Goal: Task Accomplishment & Management: Manage account settings

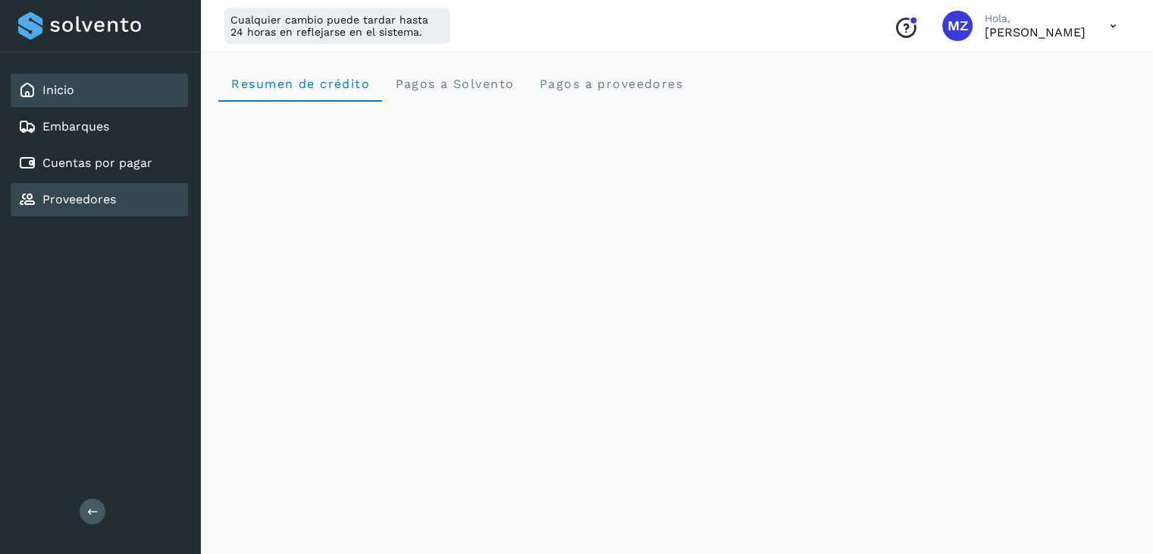
click at [87, 202] on link "Proveedores" at bounding box center [79, 199] width 74 height 14
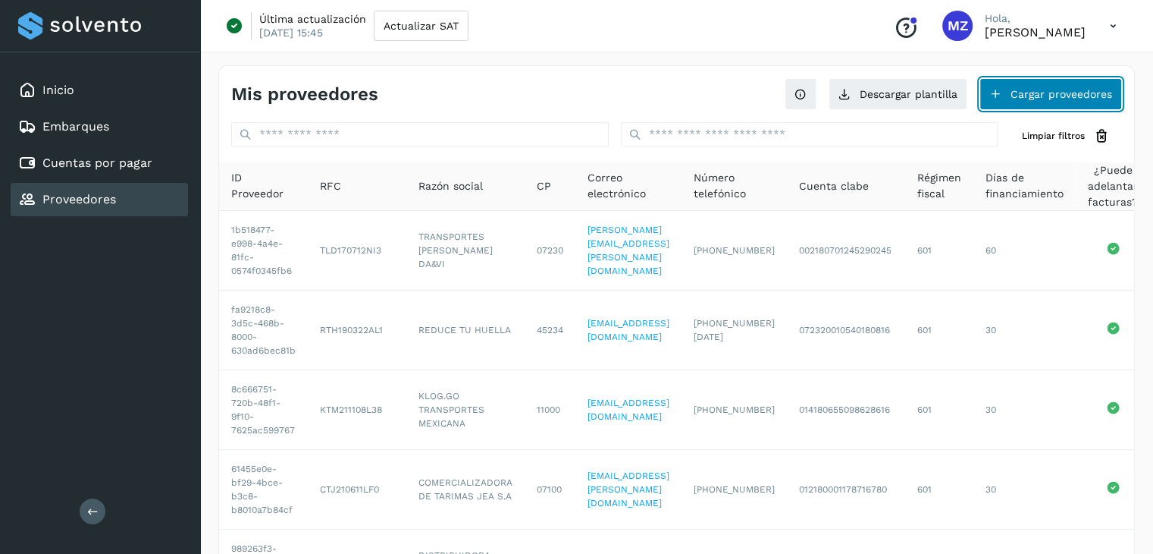
click at [1046, 93] on button "Cargar proveedores" at bounding box center [1051, 94] width 143 height 32
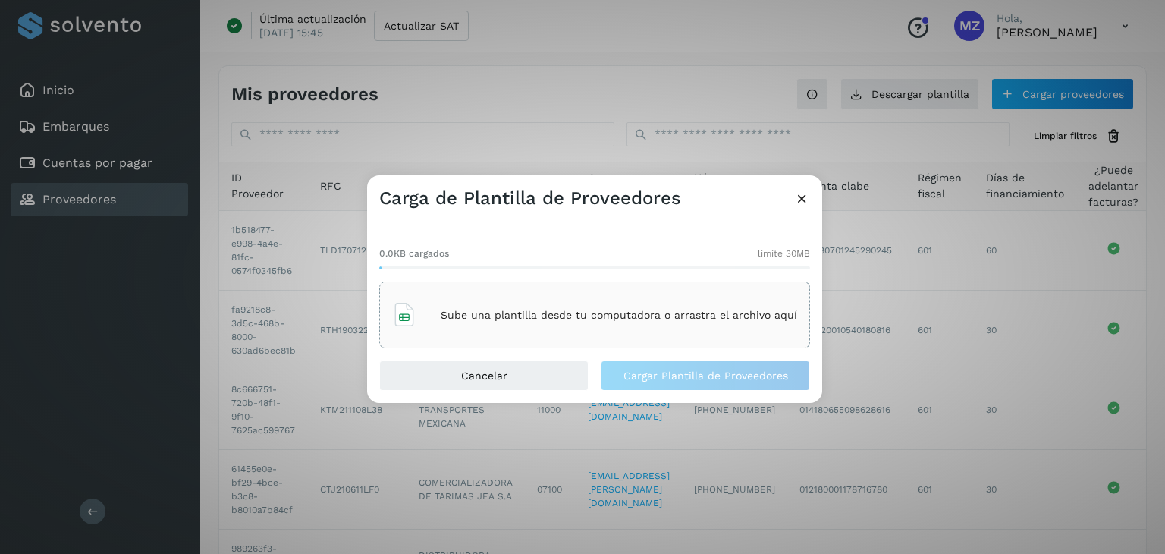
click at [570, 326] on div "Sube una plantilla desde tu computadora o arrastra el archivo aquí" at bounding box center [594, 314] width 405 height 41
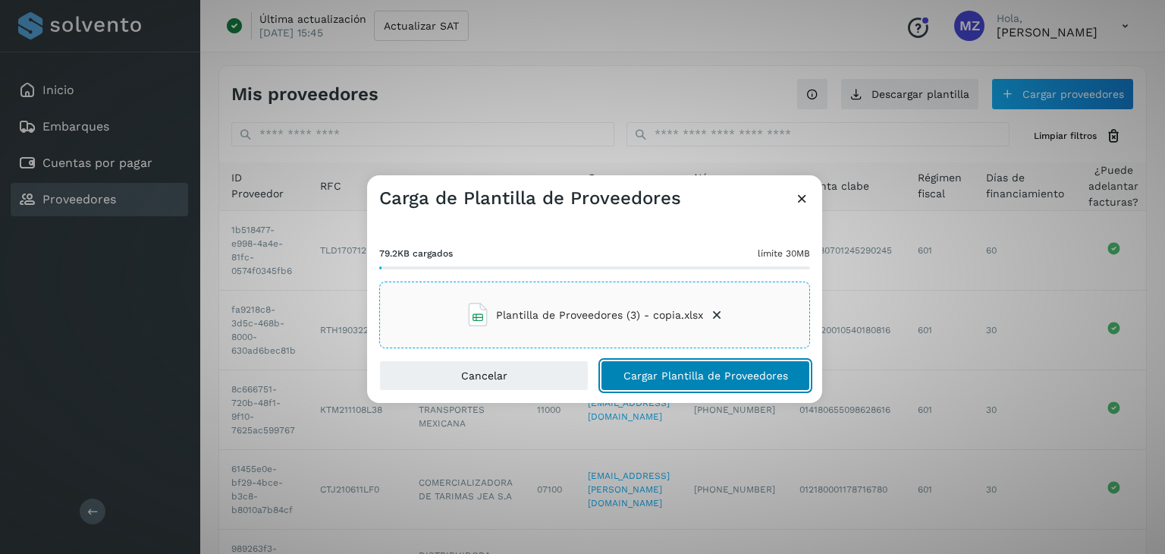
click at [652, 370] on span "Cargar Plantilla de Proveedores" at bounding box center [705, 375] width 165 height 11
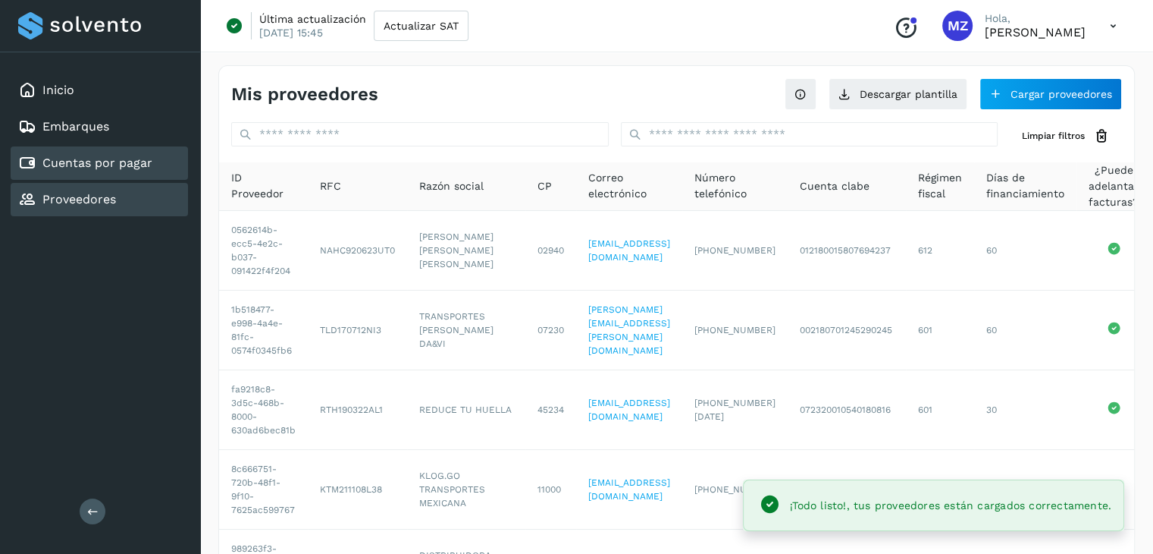
click at [132, 158] on link "Cuentas por pagar" at bounding box center [97, 162] width 110 height 14
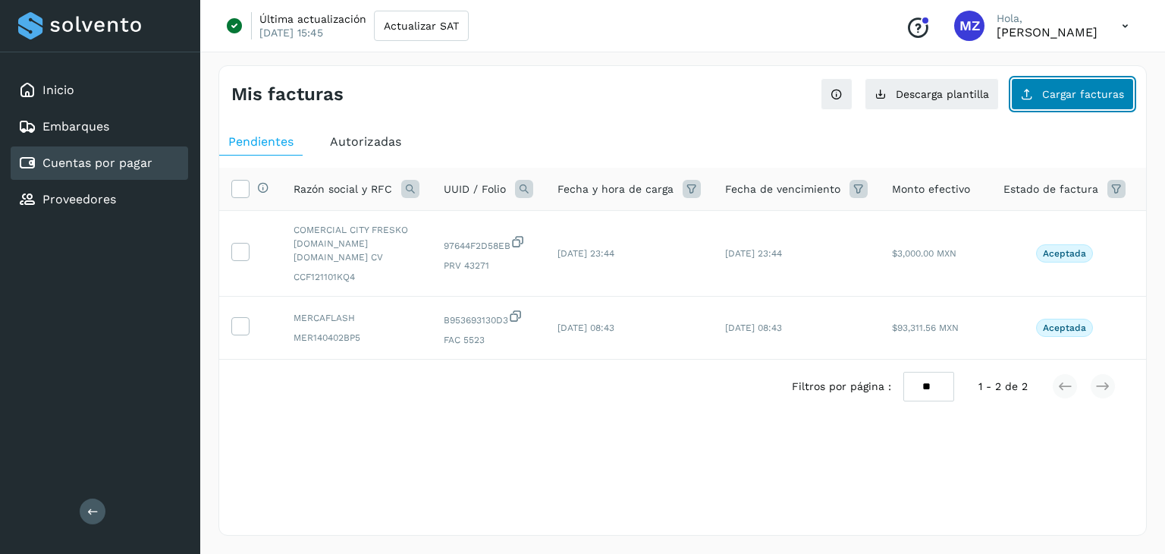
click at [1077, 98] on span "Cargar facturas" at bounding box center [1083, 94] width 82 height 11
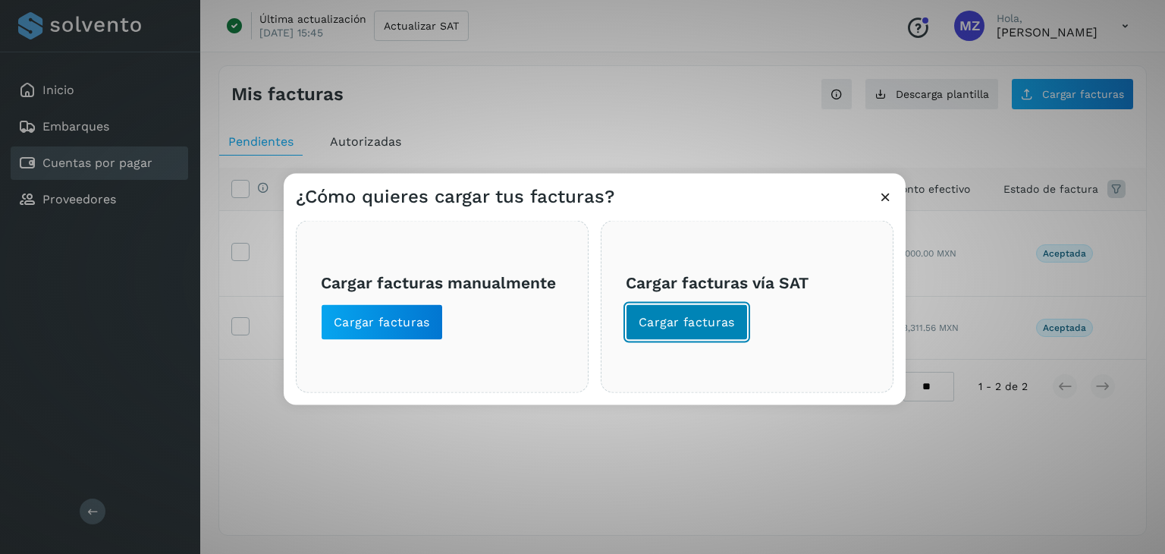
click at [695, 324] on span "Cargar facturas" at bounding box center [686, 322] width 96 height 17
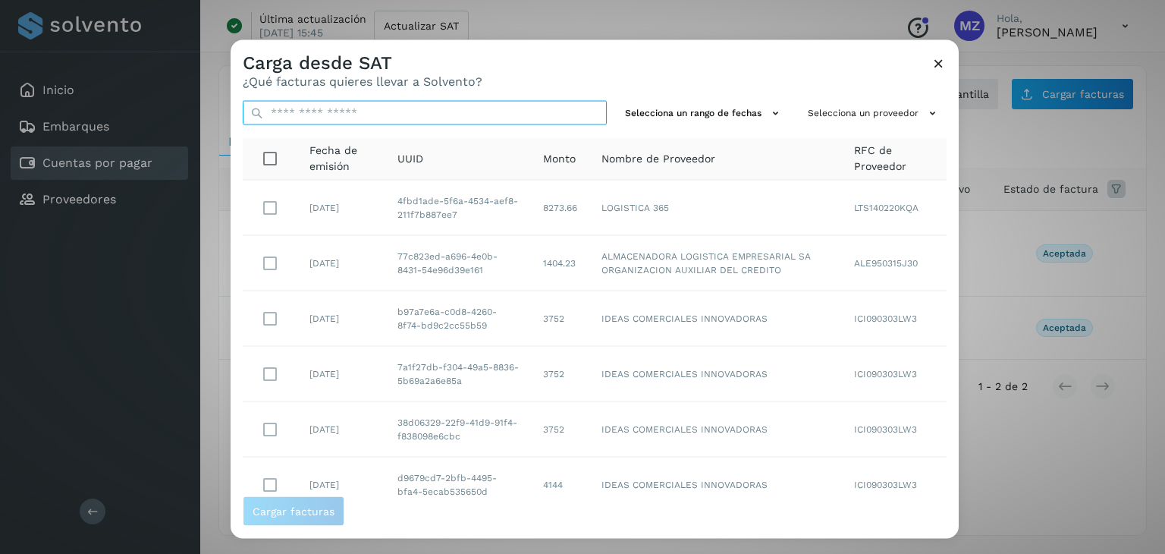
click at [358, 121] on input "text" at bounding box center [425, 113] width 364 height 24
type input "**"
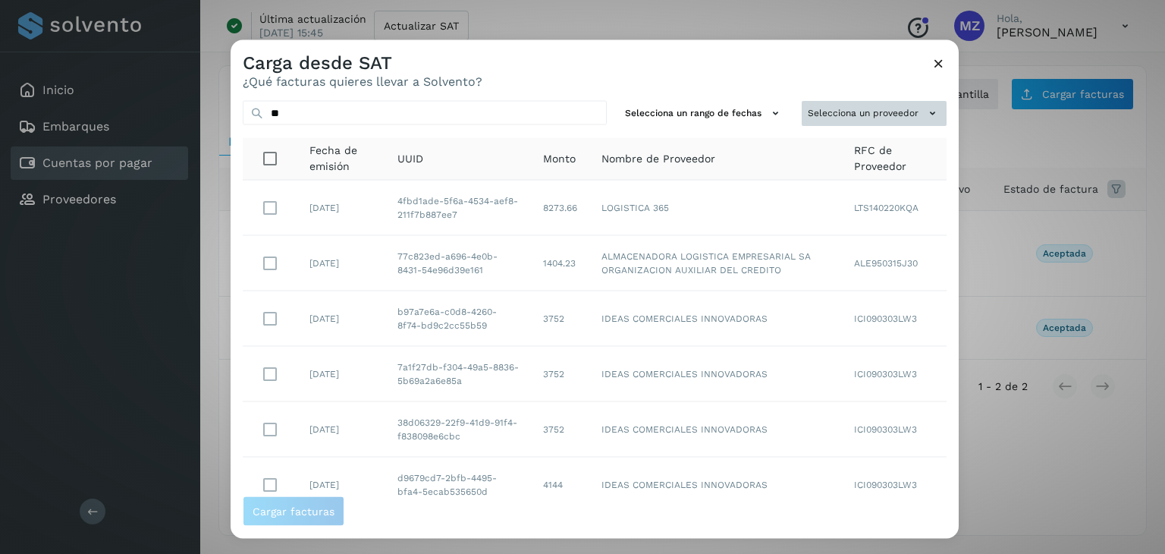
click at [924, 111] on icon at bounding box center [932, 113] width 16 height 16
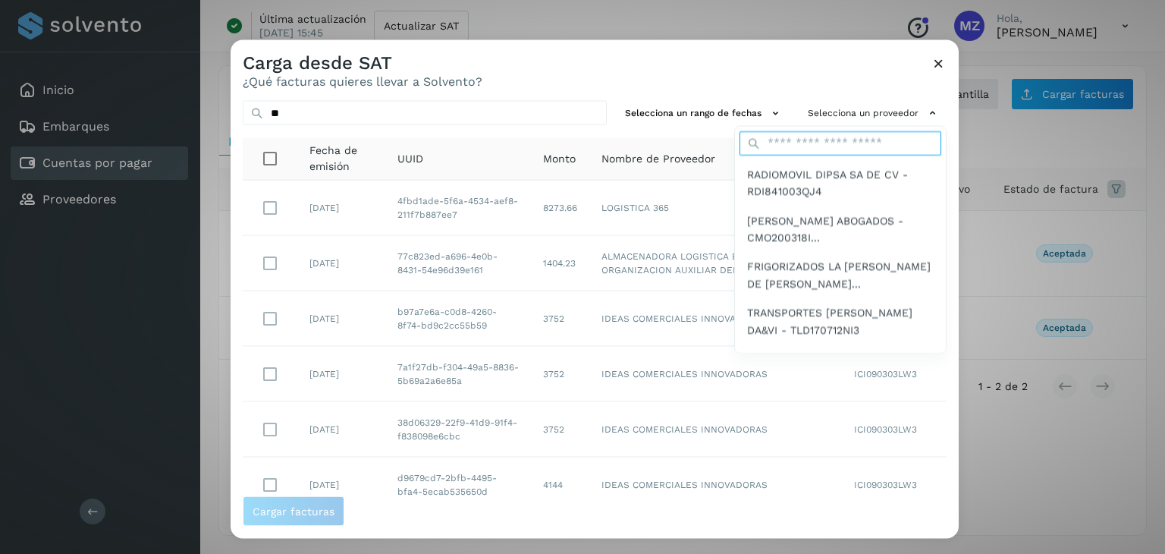
click at [809, 148] on input "text" at bounding box center [840, 142] width 202 height 24
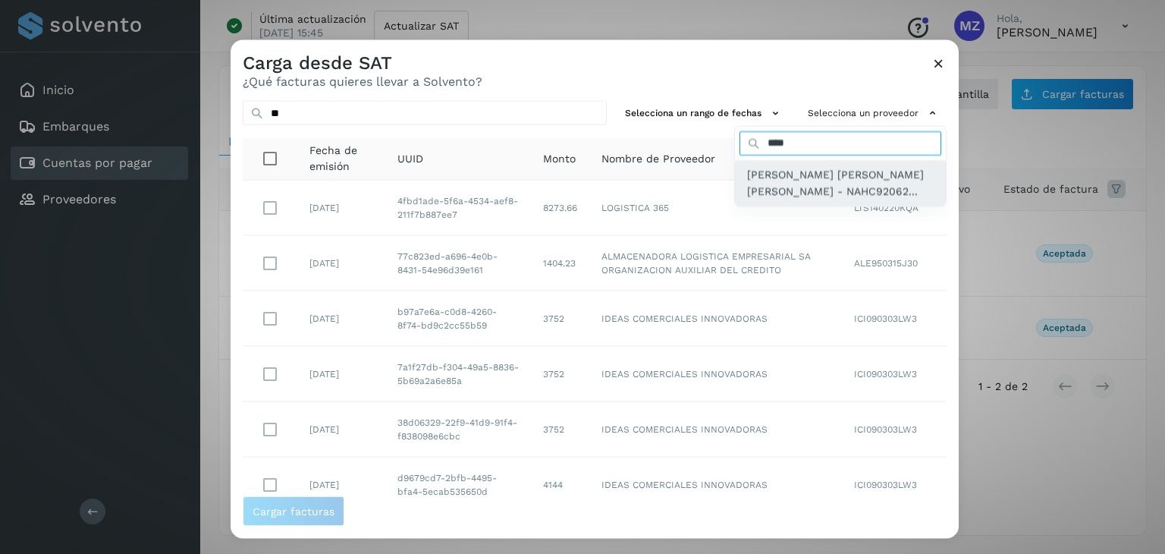
type input "****"
click at [819, 175] on span "[PERSON_NAME] [PERSON_NAME] [PERSON_NAME] - NAHC92062..." at bounding box center [840, 182] width 187 height 34
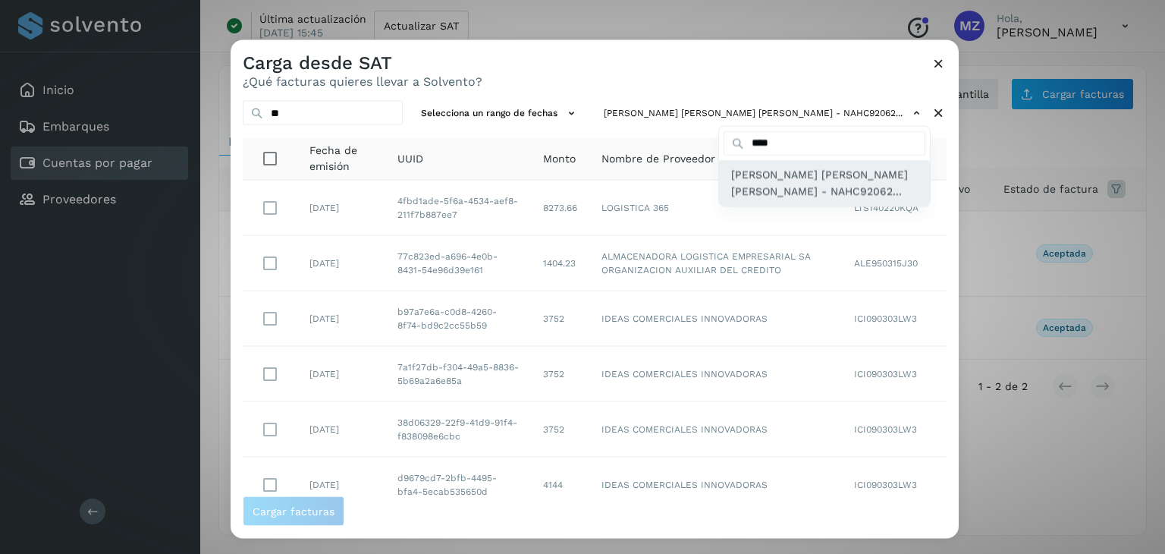
click at [748, 177] on span "[PERSON_NAME] [PERSON_NAME] [PERSON_NAME] - NAHC92062..." at bounding box center [824, 182] width 187 height 34
click at [862, 183] on span "[PERSON_NAME] [PERSON_NAME] [PERSON_NAME] - NAHC92062..." at bounding box center [824, 182] width 187 height 34
click at [759, 190] on span "[PERSON_NAME] [PERSON_NAME] [PERSON_NAME] - NAHC92062..." at bounding box center [824, 182] width 187 height 34
click at [784, 185] on span "[PERSON_NAME] [PERSON_NAME] [PERSON_NAME] - NAHC92062..." at bounding box center [824, 182] width 187 height 34
click at [734, 180] on span "[PERSON_NAME] [PERSON_NAME] [PERSON_NAME] - NAHC92062..." at bounding box center [824, 182] width 187 height 34
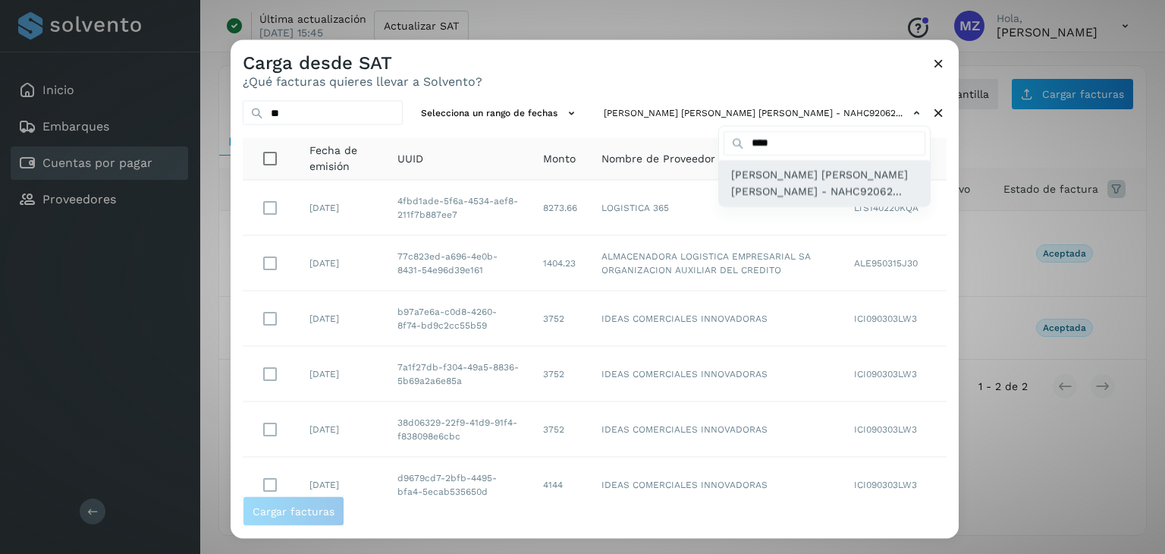
click at [734, 180] on span "[PERSON_NAME] [PERSON_NAME] [PERSON_NAME] - NAHC92062..." at bounding box center [824, 182] width 187 height 34
click at [889, 167] on span "[PERSON_NAME] [PERSON_NAME] [PERSON_NAME] - NAHC92062..." at bounding box center [824, 182] width 187 height 34
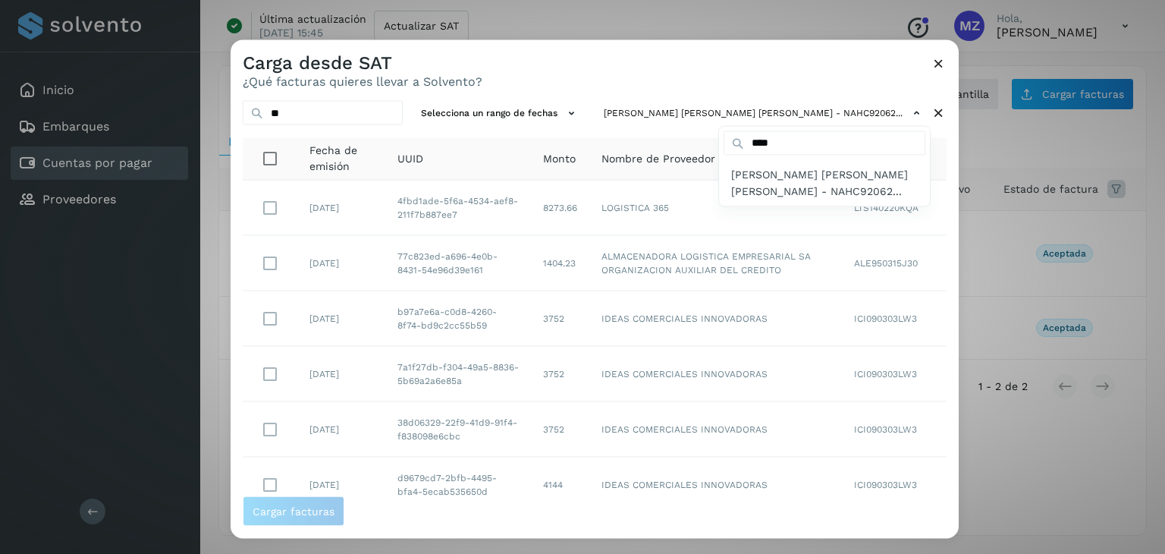
click at [949, 167] on div at bounding box center [813, 317] width 1165 height 554
click at [933, 148] on div at bounding box center [813, 317] width 1165 height 554
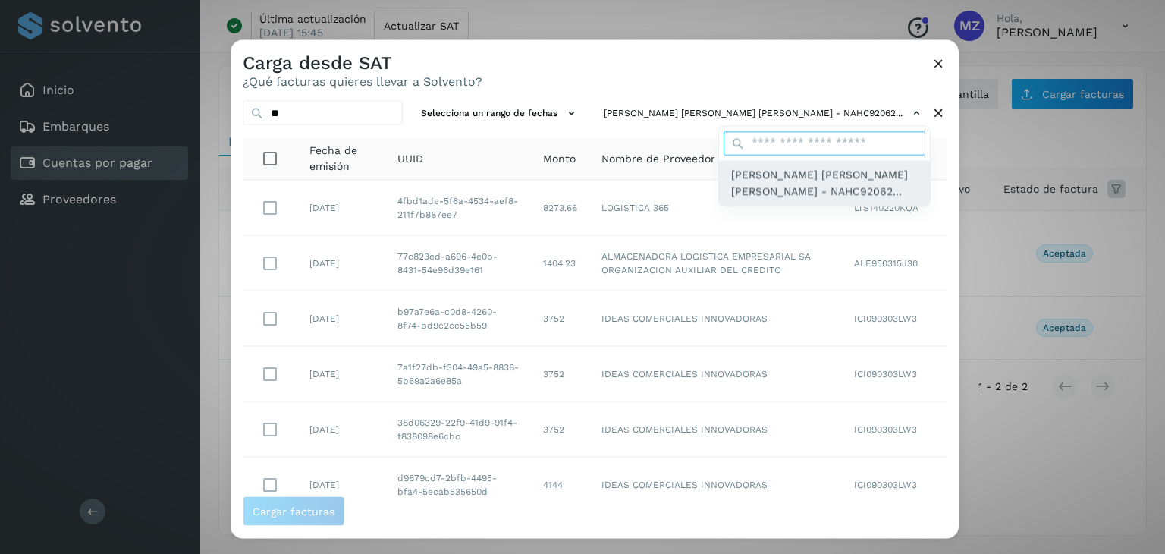
drag, startPoint x: 867, startPoint y: 152, endPoint x: 866, endPoint y: 162, distance: 9.9
click at [866, 162] on div "[PERSON_NAME] [PERSON_NAME] [PERSON_NAME] - NAHC92062..." at bounding box center [824, 165] width 212 height 81
click at [752, 180] on span "[PERSON_NAME] [PERSON_NAME] [PERSON_NAME] - NAHC92062..." at bounding box center [824, 182] width 187 height 34
click at [752, 178] on span "[PERSON_NAME] [PERSON_NAME] [PERSON_NAME] - NAHC92062..." at bounding box center [824, 182] width 187 height 34
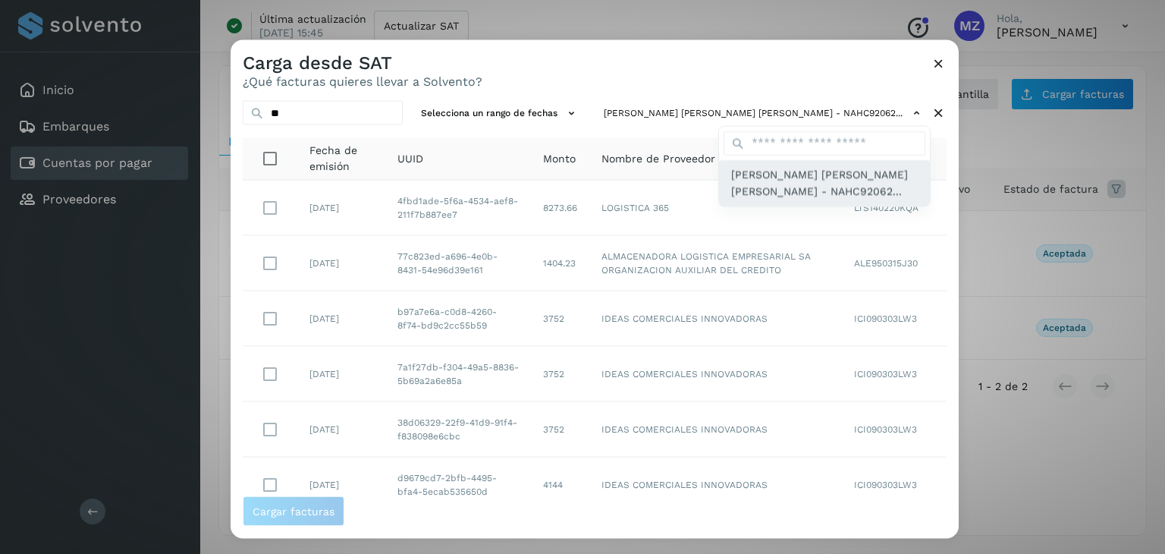
click at [752, 178] on span "[PERSON_NAME] [PERSON_NAME] [PERSON_NAME] - NAHC92062..." at bounding box center [824, 182] width 187 height 34
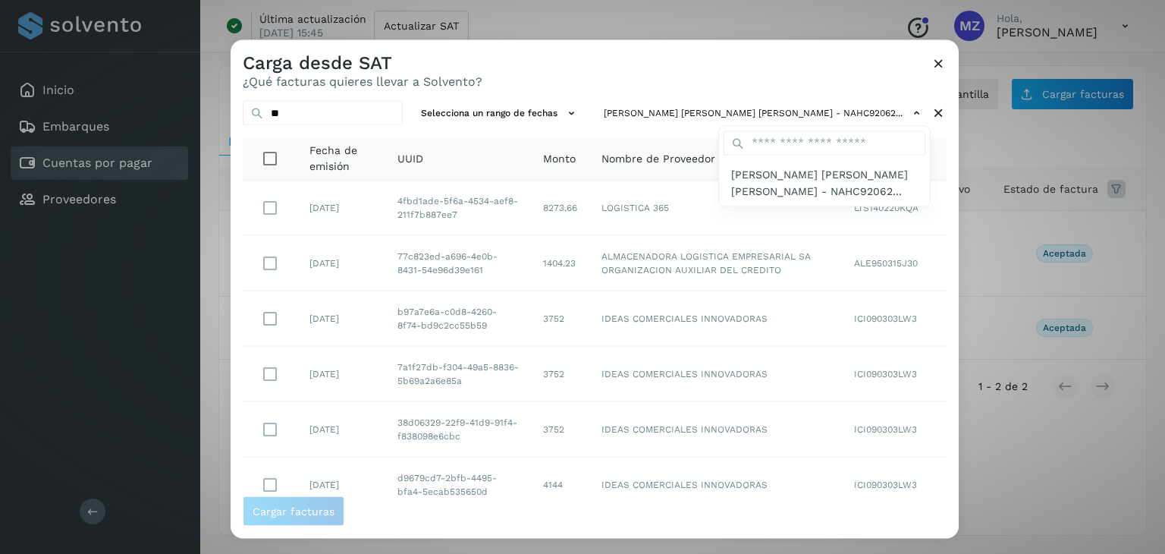
click at [450, 117] on div at bounding box center [813, 317] width 1165 height 554
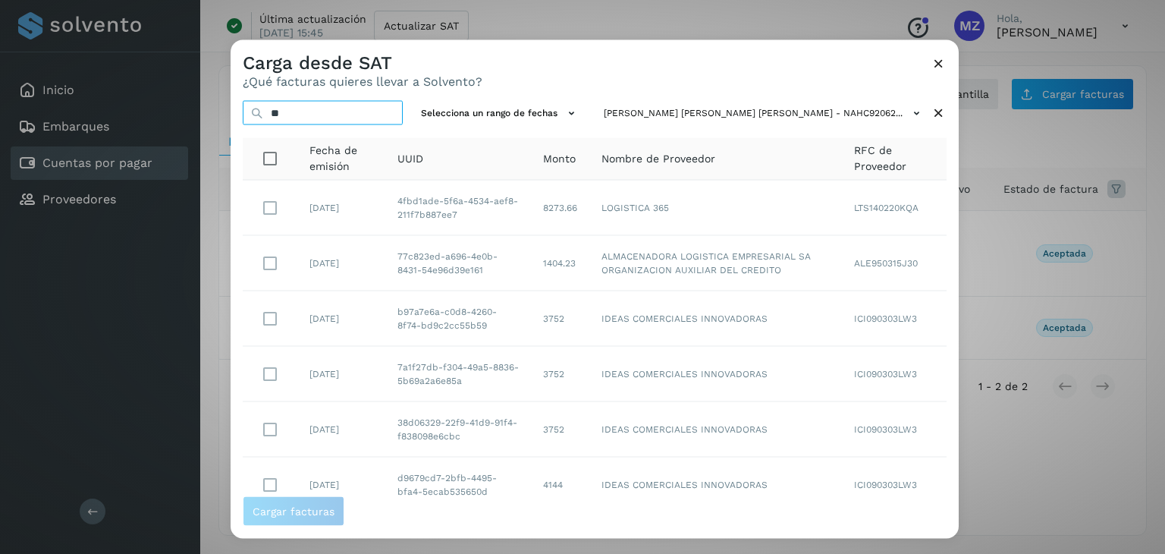
drag, startPoint x: 309, startPoint y: 113, endPoint x: 263, endPoint y: 111, distance: 46.3
click at [263, 111] on div "**" at bounding box center [323, 113] width 160 height 25
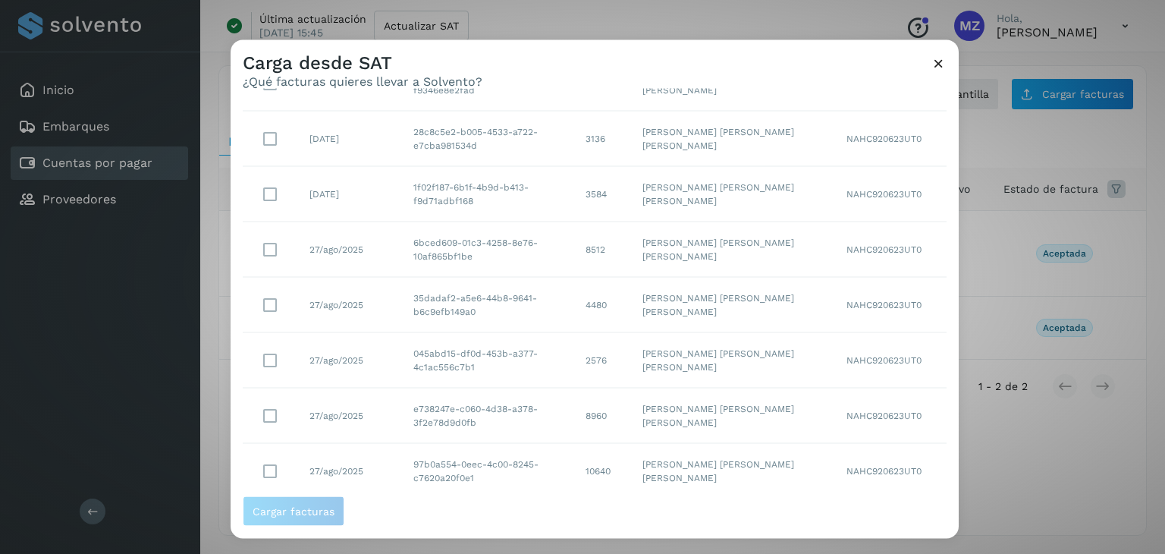
scroll to position [277, 0]
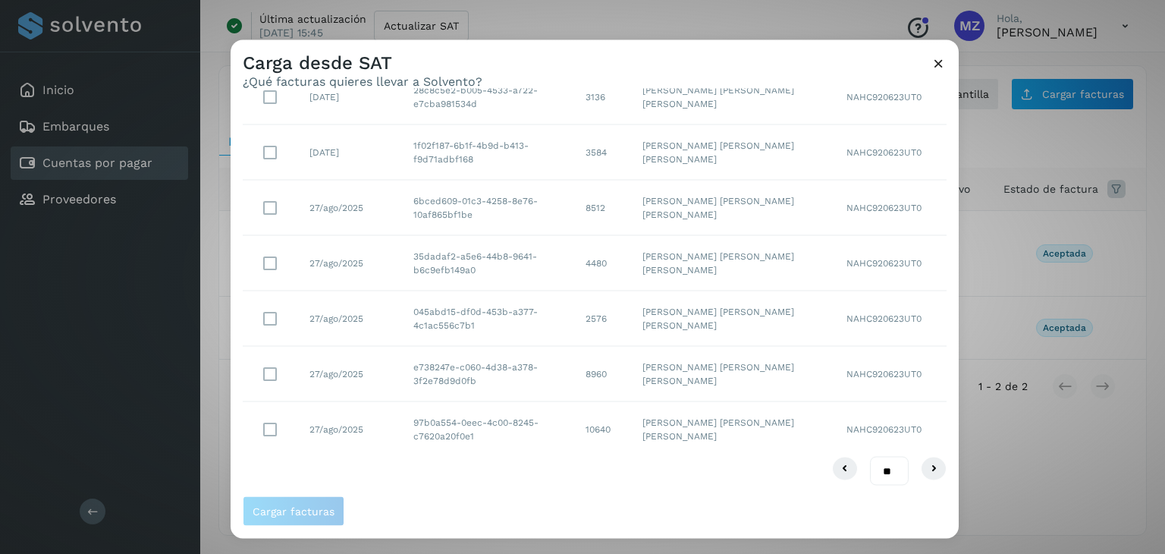
click at [886, 469] on select "** ** **" at bounding box center [889, 471] width 39 height 30
select select "**"
click at [870, 456] on select "** ** **" at bounding box center [889, 471] width 39 height 30
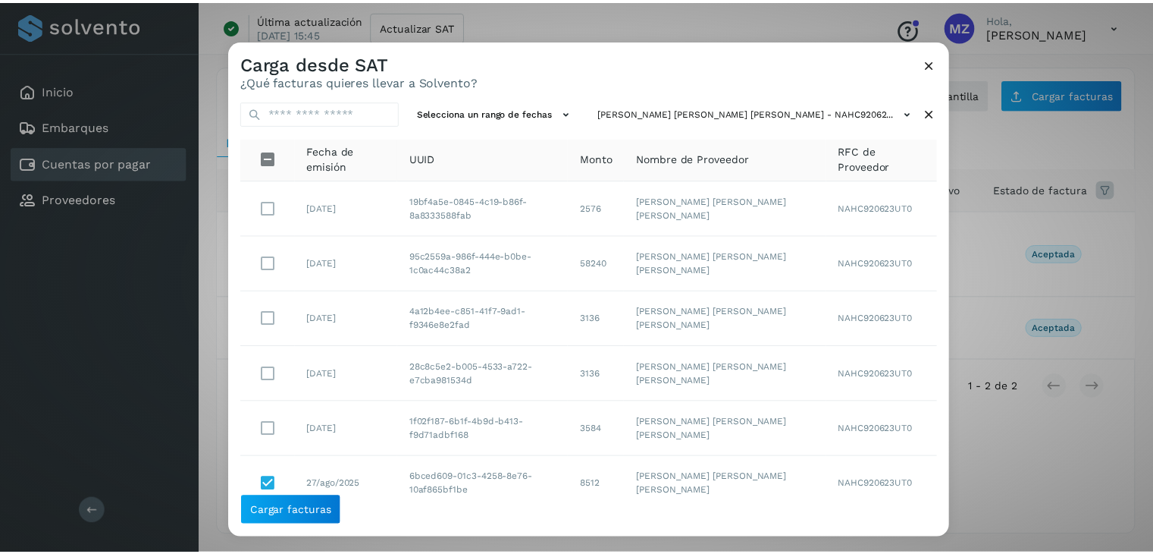
scroll to position [0, 0]
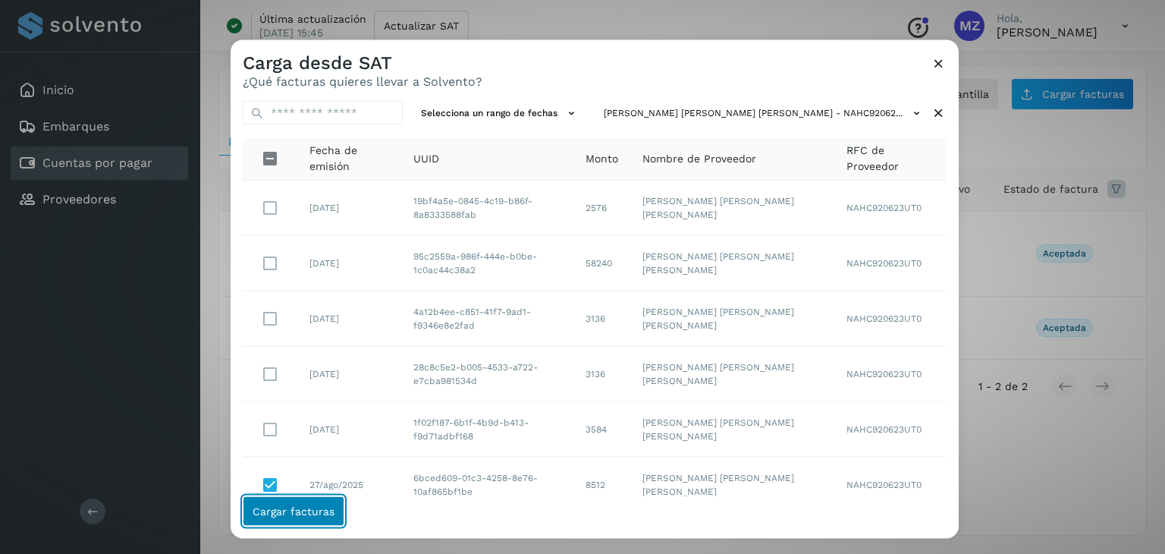
click at [296, 514] on span "Cargar facturas" at bounding box center [293, 511] width 82 height 11
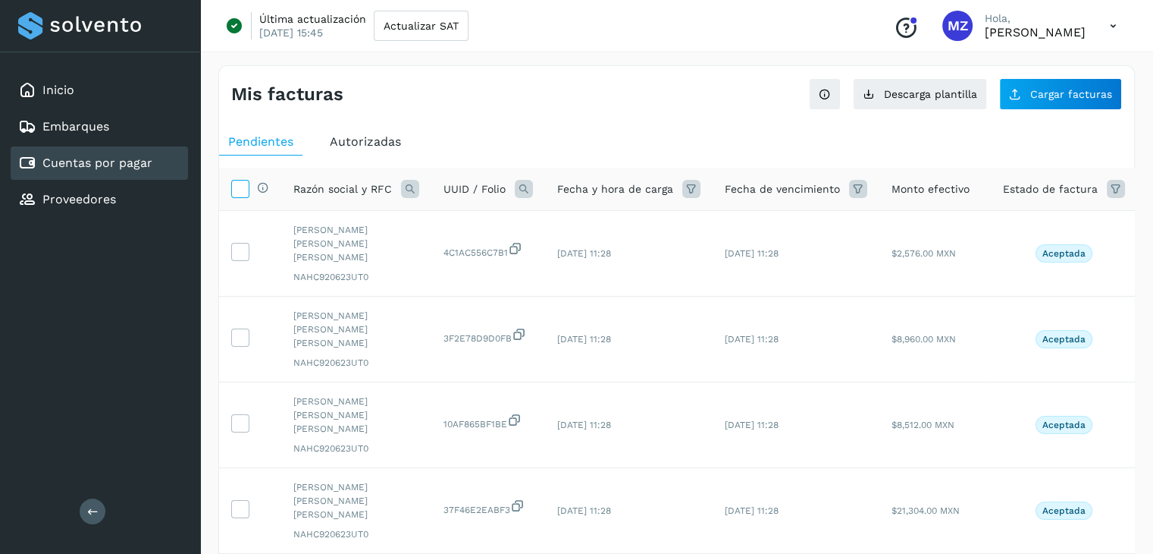
click at [240, 193] on icon at bounding box center [240, 188] width 16 height 16
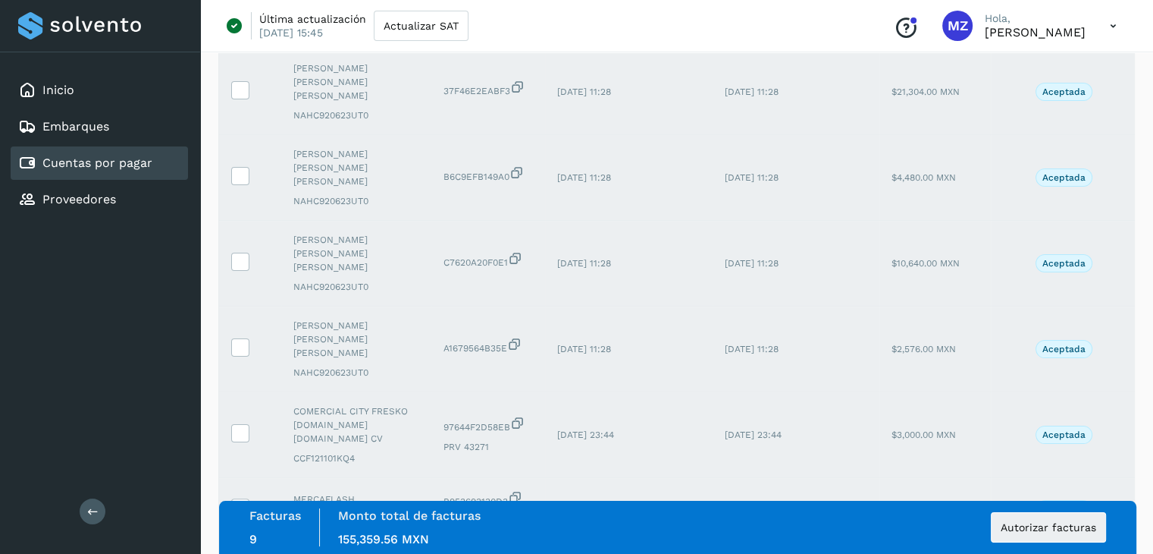
scroll to position [434, 0]
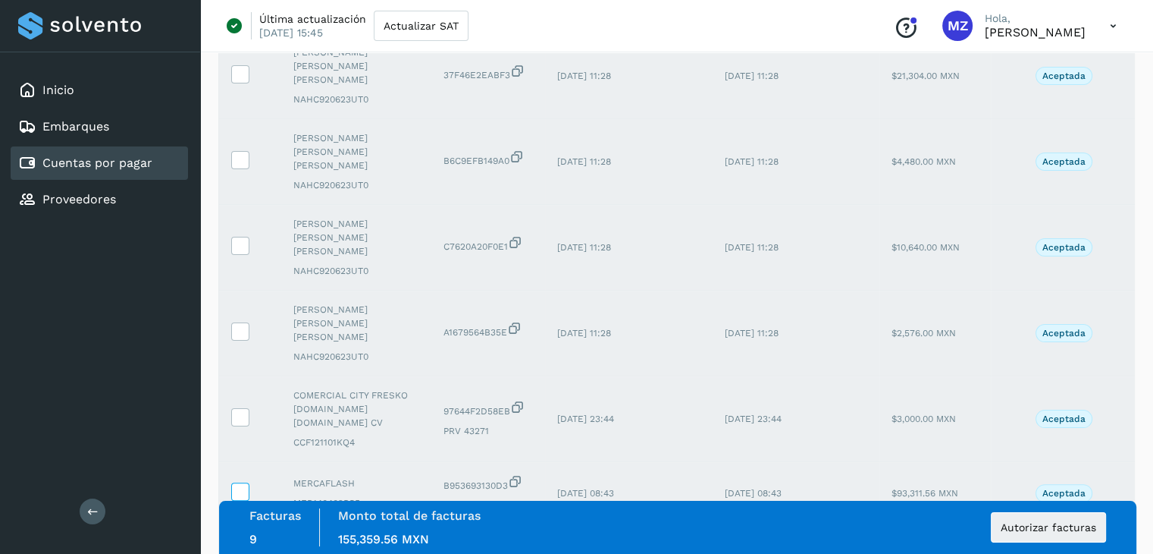
click at [243, 482] on label at bounding box center [240, 491] width 18 height 18
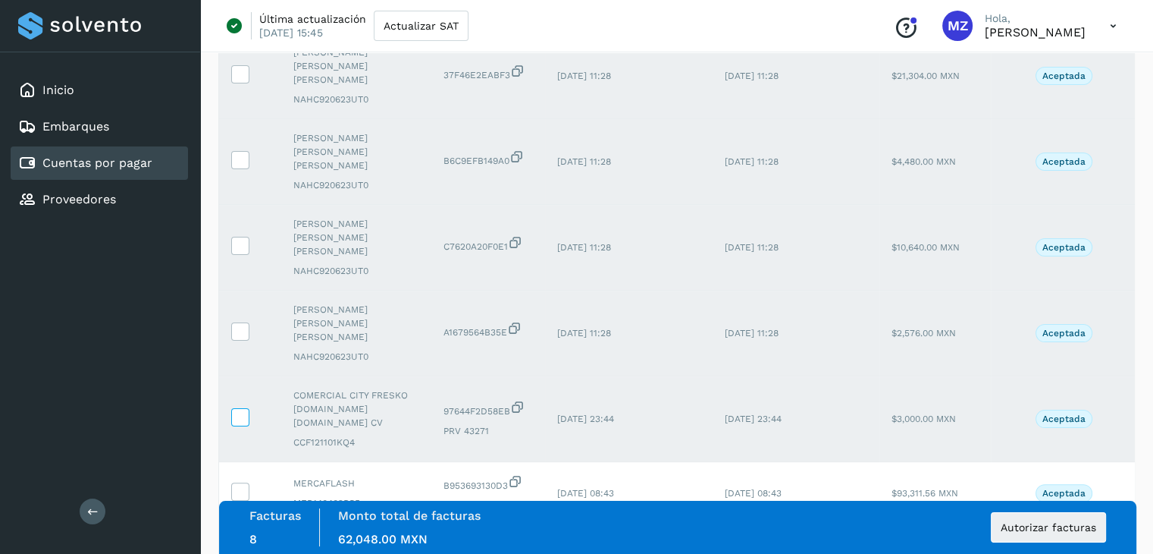
click at [243, 408] on icon at bounding box center [240, 416] width 16 height 16
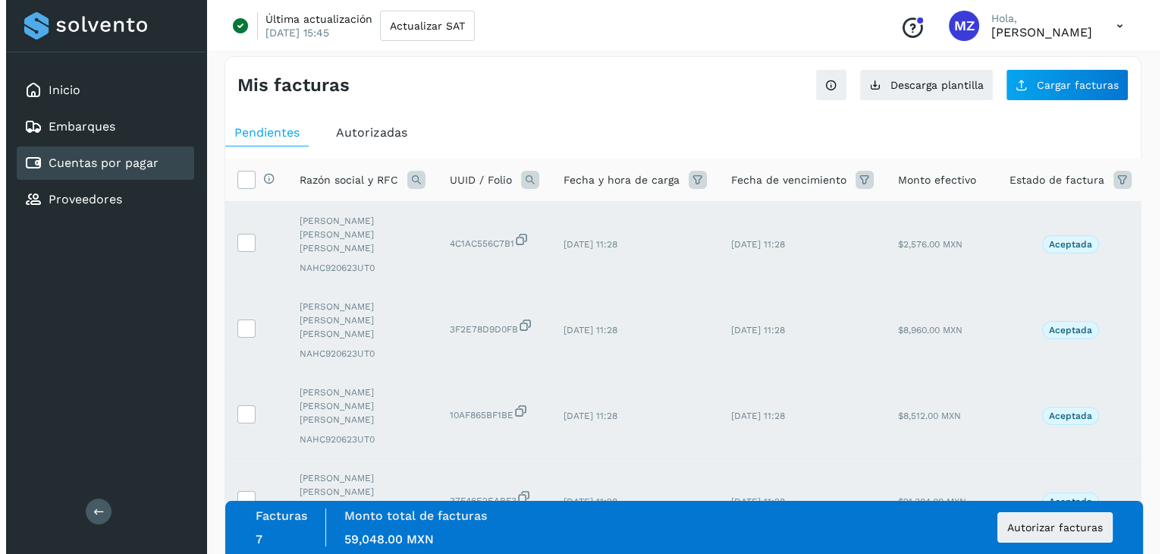
scroll to position [0, 0]
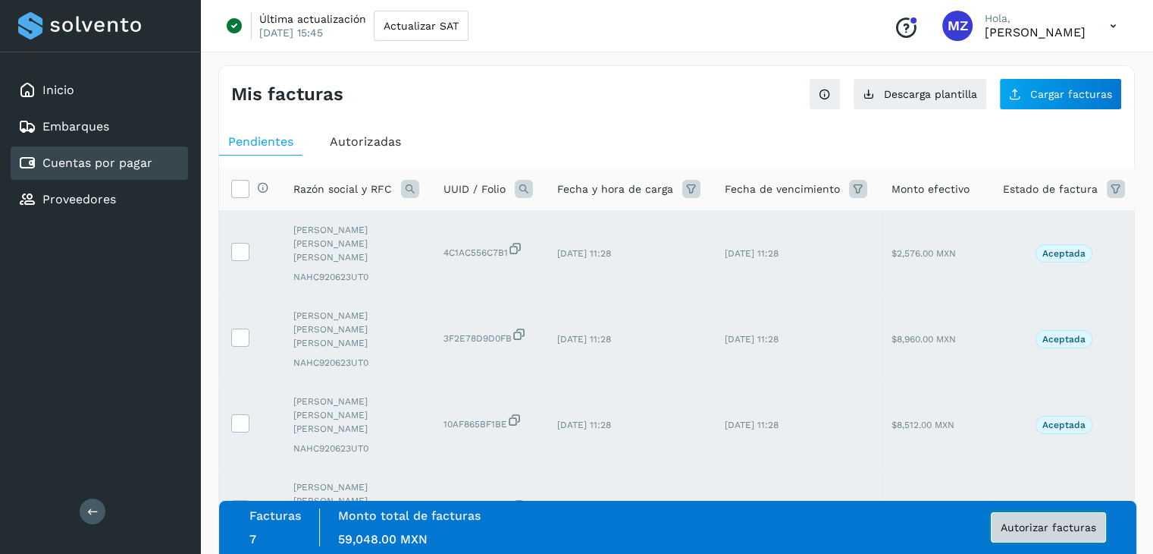
click at [1044, 522] on span "Autorizar facturas" at bounding box center [1049, 527] width 96 height 11
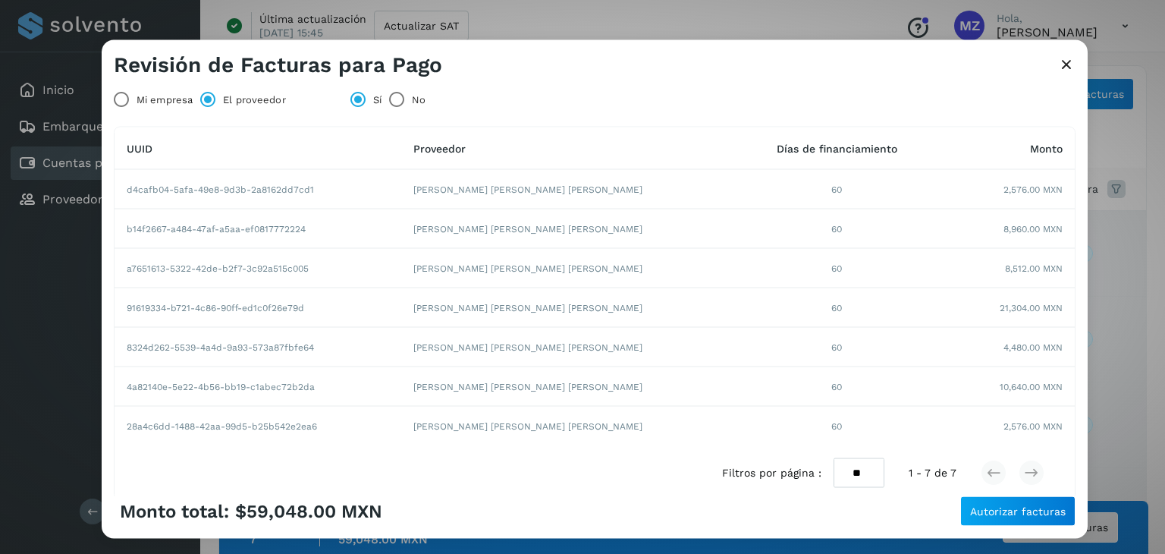
scroll to position [152, 0]
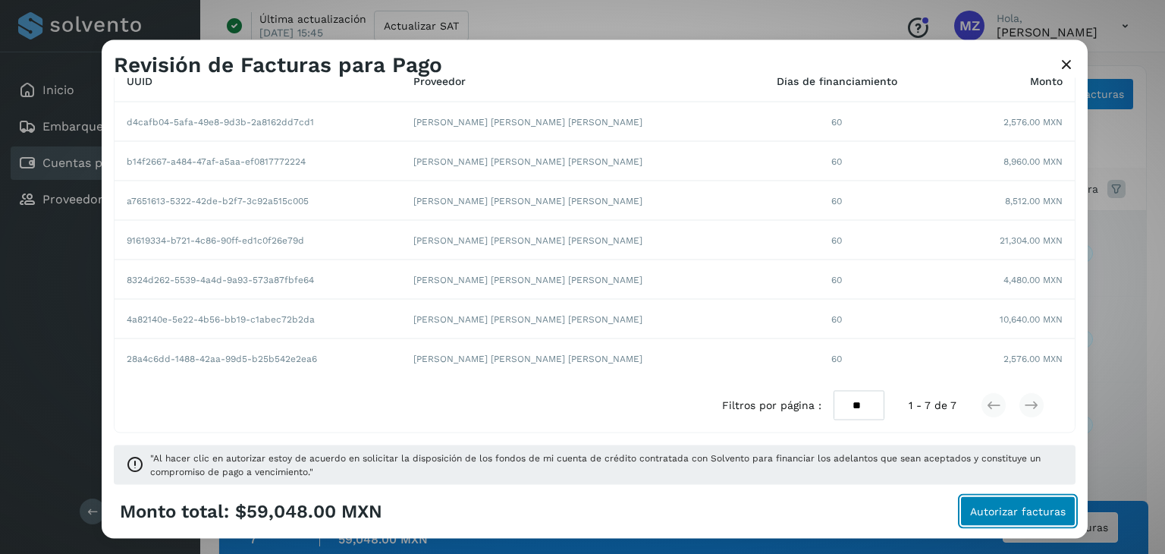
click at [991, 516] on button "Autorizar facturas" at bounding box center [1017, 511] width 115 height 30
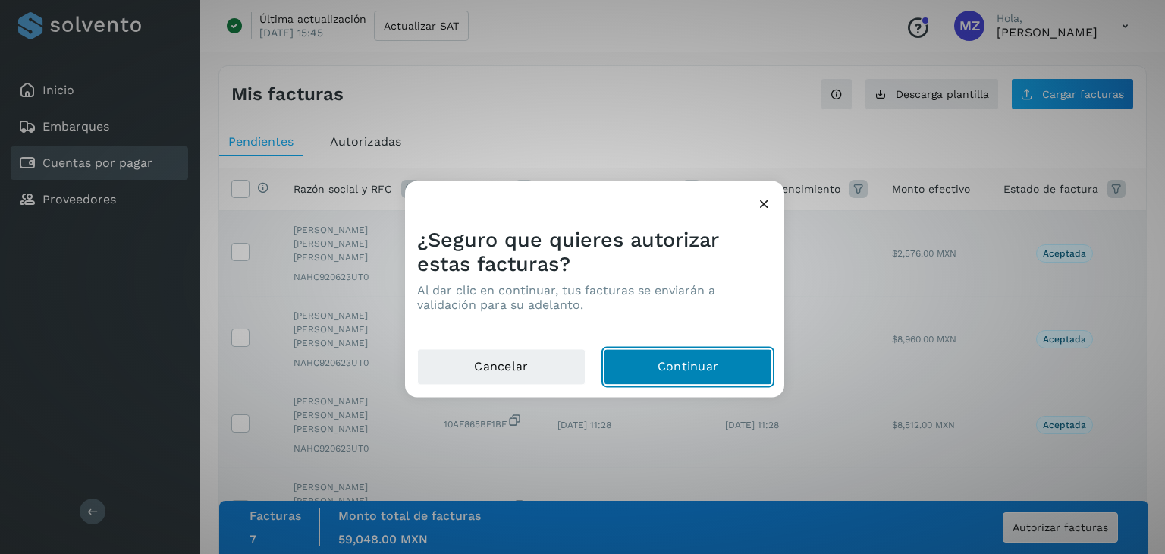
click at [644, 370] on button "Continuar" at bounding box center [688, 367] width 168 height 36
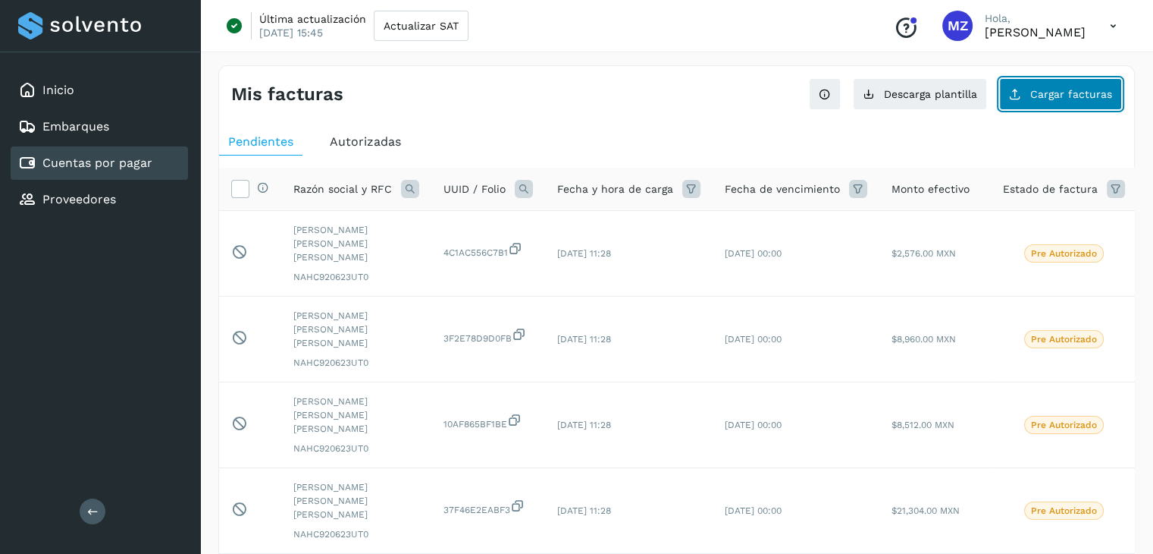
click at [1024, 103] on button "Cargar facturas" at bounding box center [1060, 94] width 123 height 32
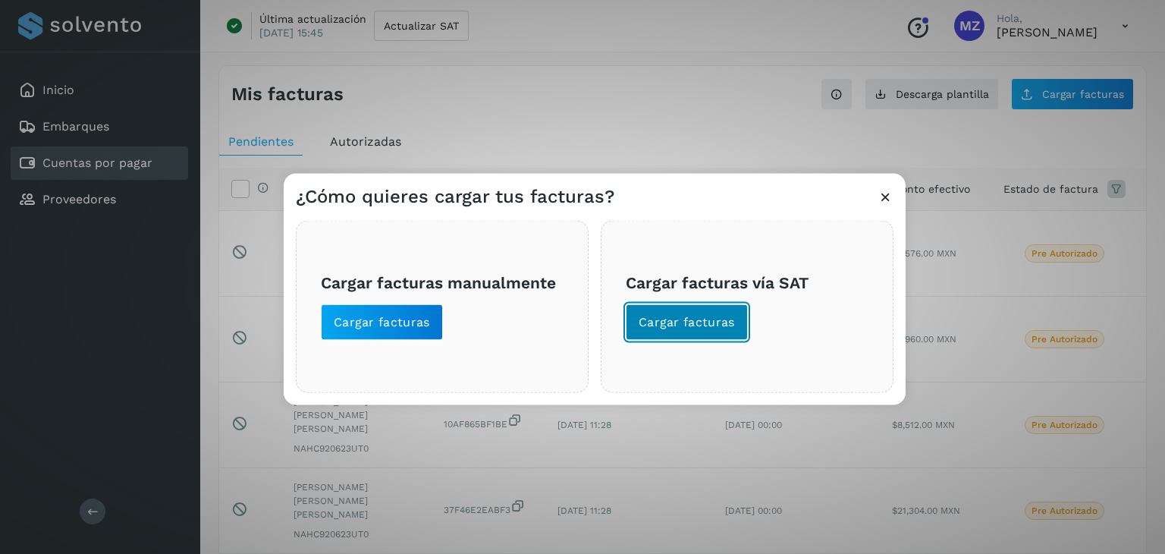
click at [694, 328] on span "Cargar facturas" at bounding box center [686, 322] width 96 height 17
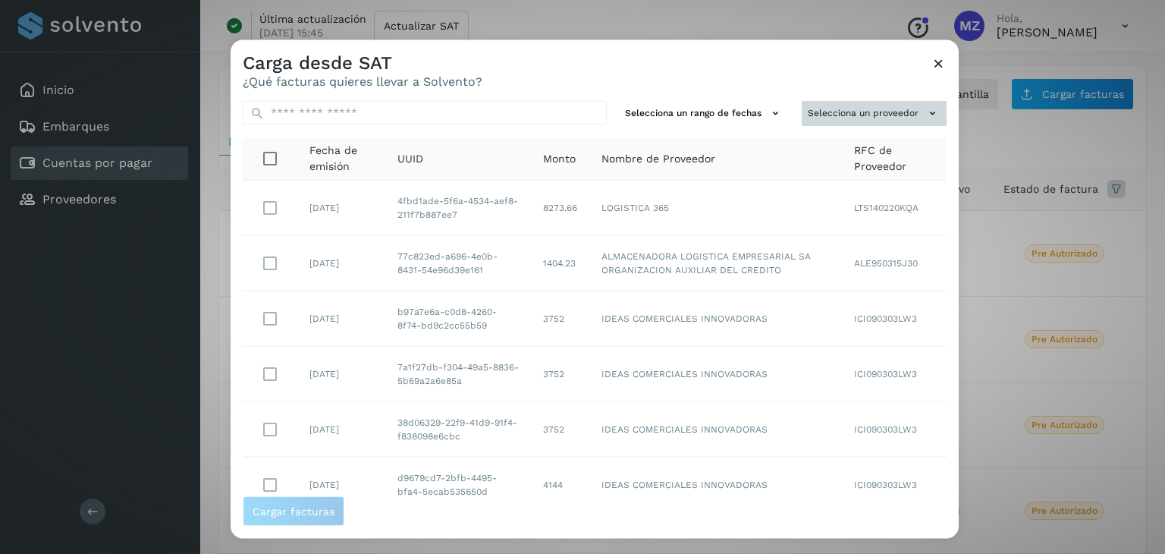
click at [827, 111] on button "Selecciona un proveedor" at bounding box center [873, 113] width 145 height 25
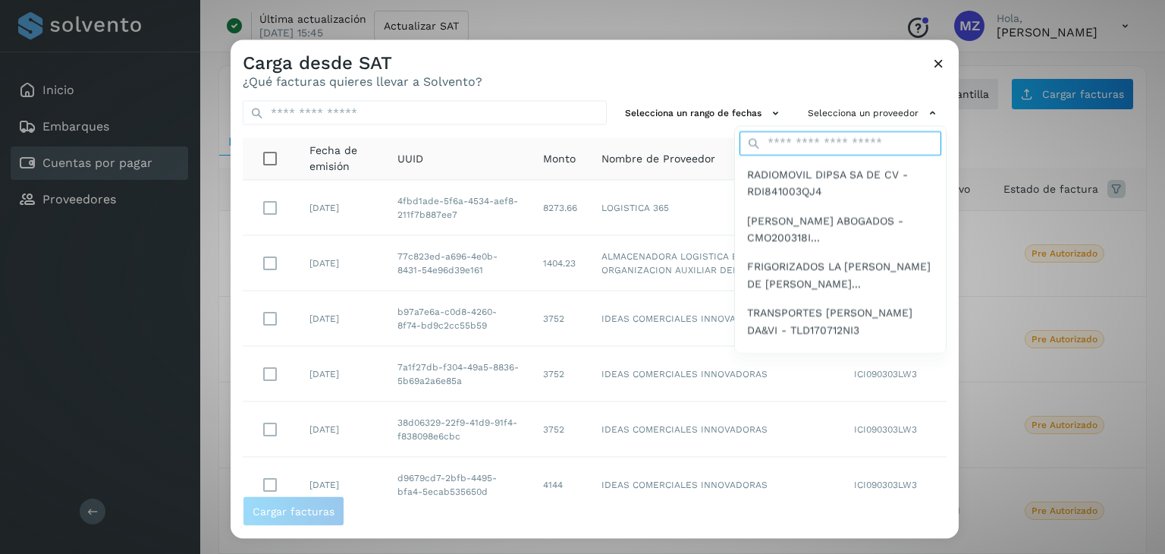
click at [834, 147] on input "text" at bounding box center [840, 142] width 202 height 24
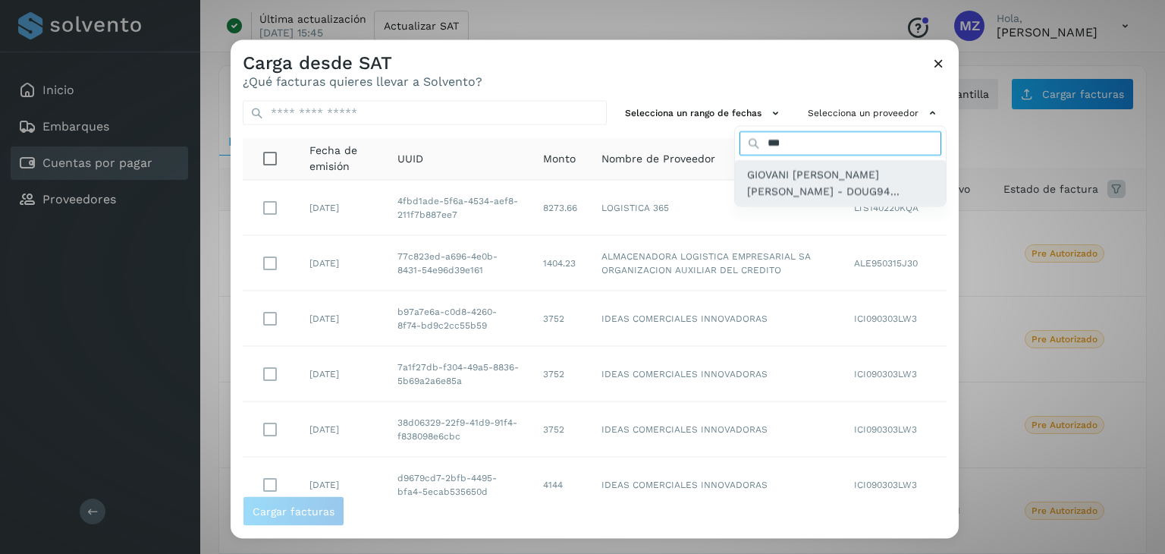
type input "***"
click at [759, 177] on span "GIOVANI [PERSON_NAME] [PERSON_NAME] - DOUG94..." at bounding box center [840, 182] width 187 height 34
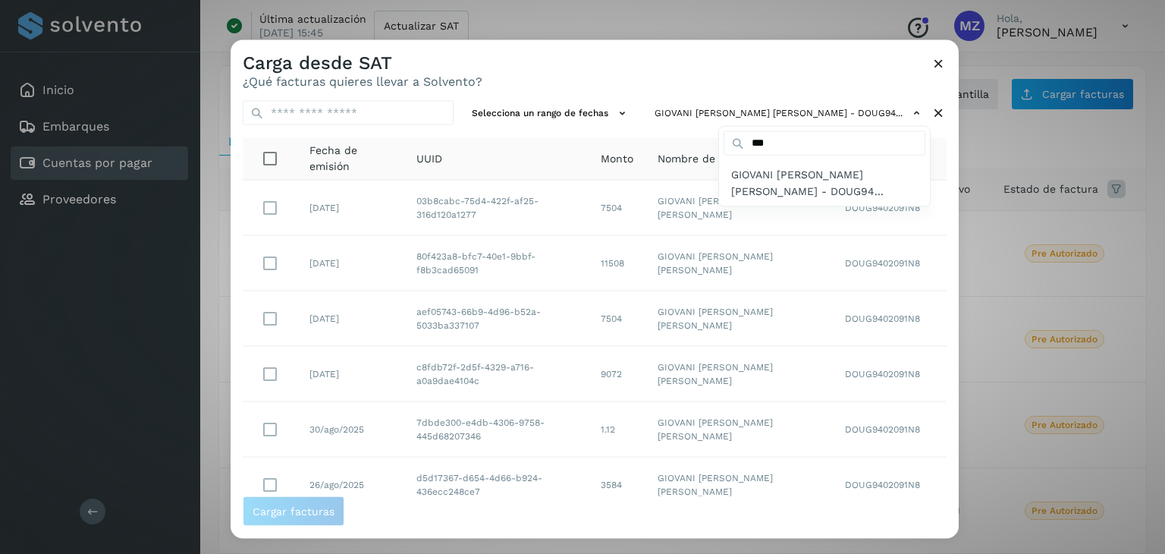
click at [950, 277] on div at bounding box center [813, 317] width 1165 height 554
click at [952, 277] on div at bounding box center [813, 317] width 1165 height 554
drag, startPoint x: 952, startPoint y: 277, endPoint x: 951, endPoint y: 331, distance: 53.9
click at [951, 331] on div at bounding box center [813, 317] width 1165 height 554
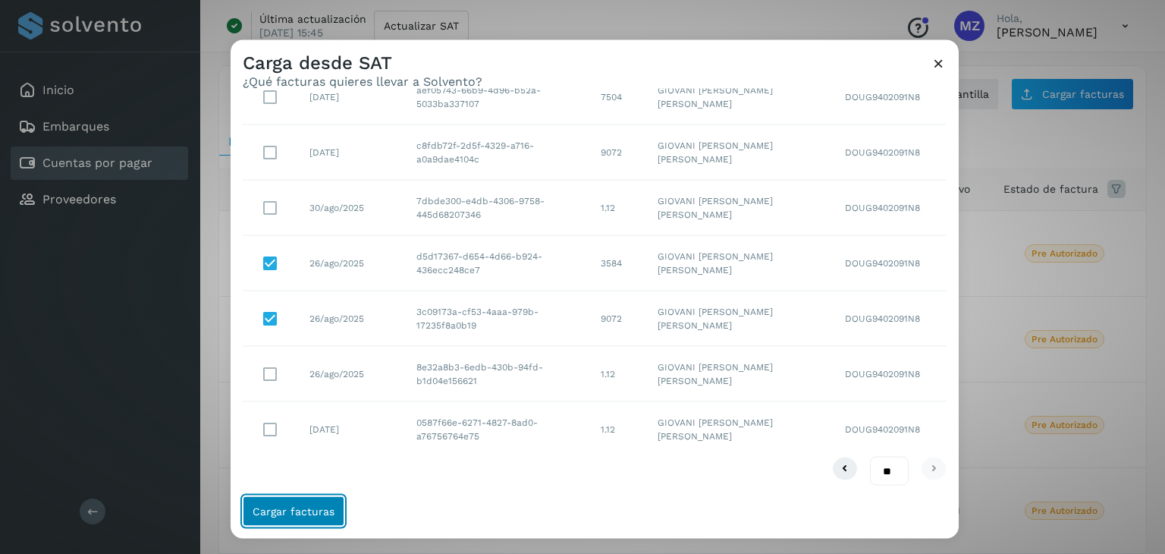
click at [325, 513] on span "Cargar facturas" at bounding box center [293, 511] width 82 height 11
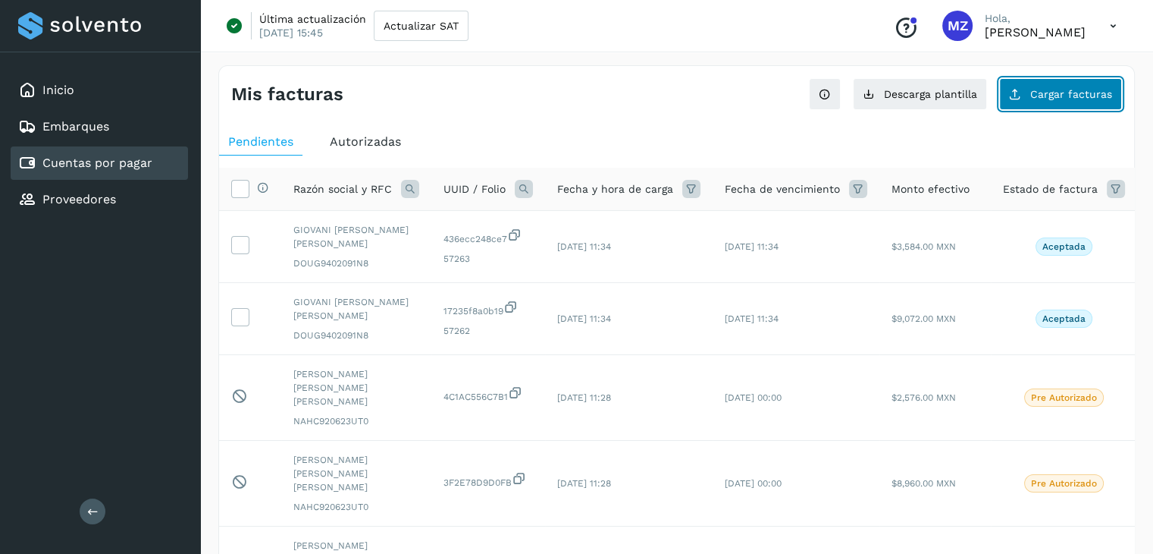
click at [1081, 96] on span "Cargar facturas" at bounding box center [1071, 94] width 82 height 11
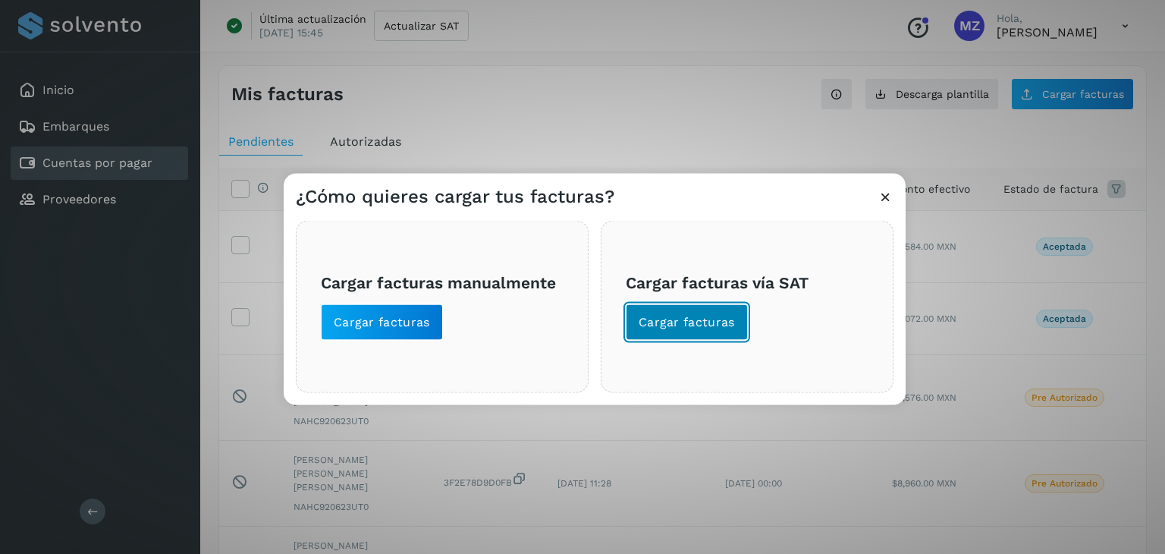
click at [713, 321] on span "Cargar facturas" at bounding box center [686, 322] width 96 height 17
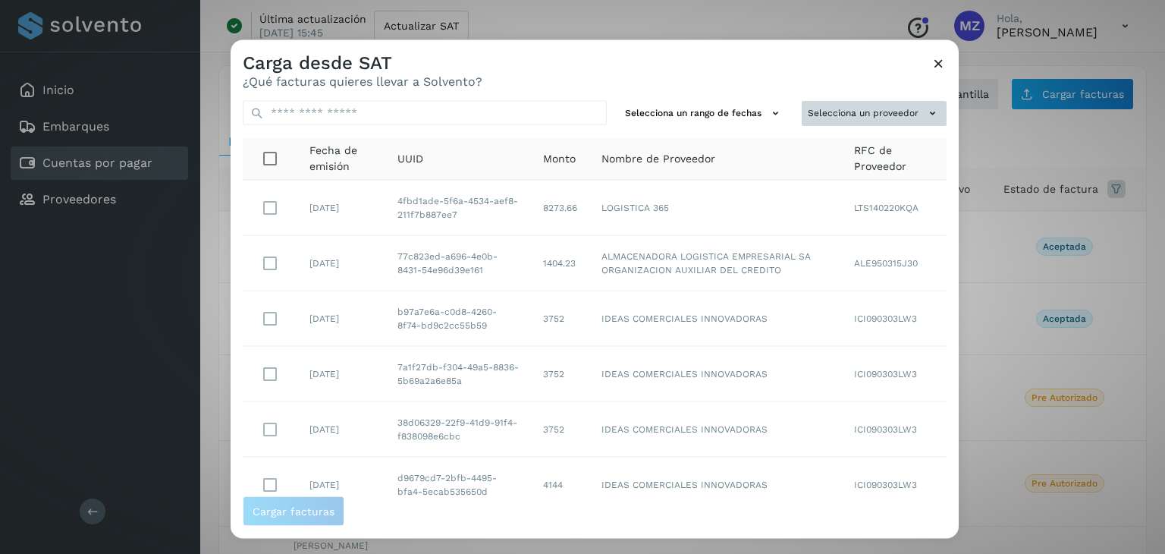
click at [924, 112] on icon at bounding box center [932, 113] width 16 height 16
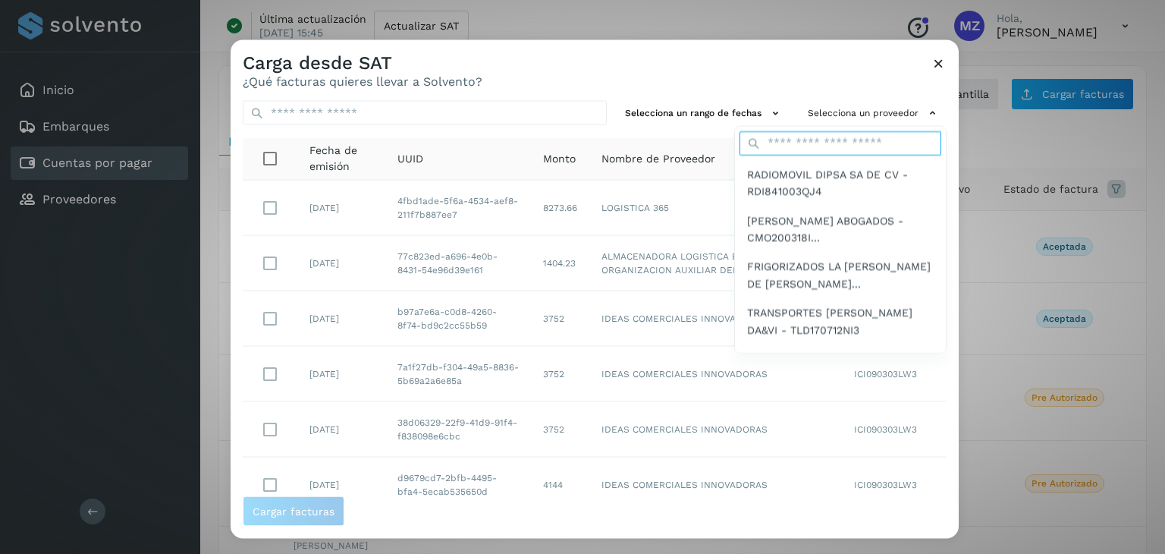
click at [792, 146] on input "text" at bounding box center [840, 142] width 202 height 24
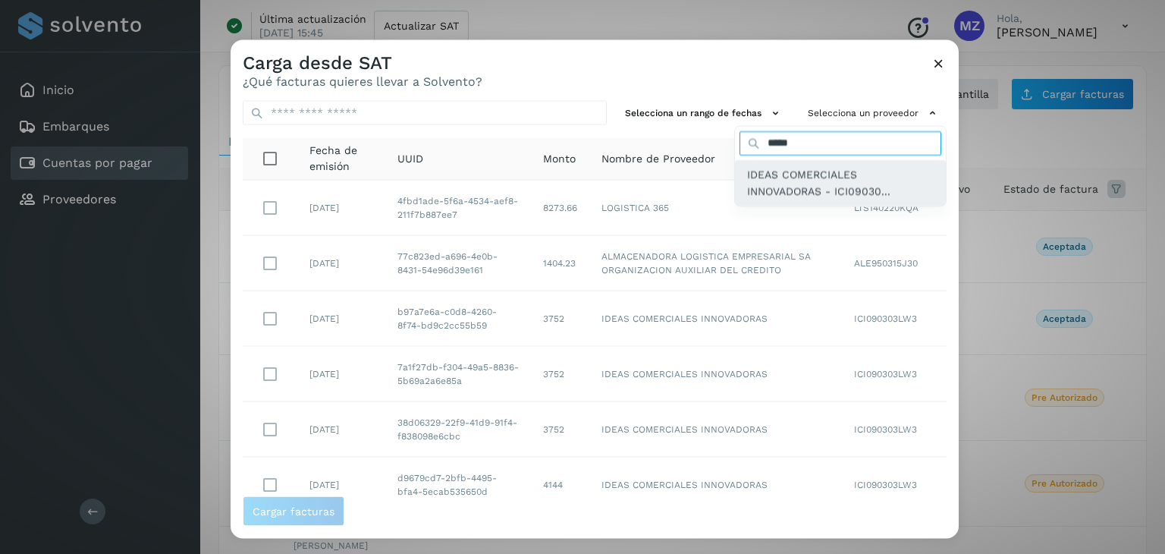
type input "*****"
click at [762, 192] on span "IDEAS COMERCIALES INNOVADORAS - ICI09030..." at bounding box center [840, 182] width 187 height 34
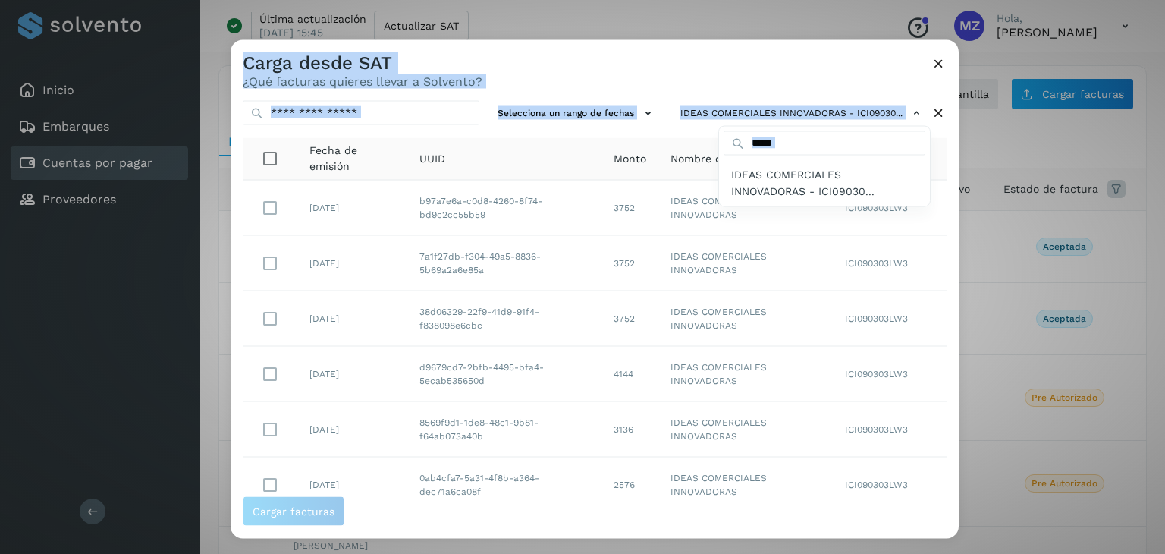
drag, startPoint x: 953, startPoint y: 266, endPoint x: 957, endPoint y: 365, distance: 98.6
click at [957, 371] on div at bounding box center [813, 317] width 1165 height 554
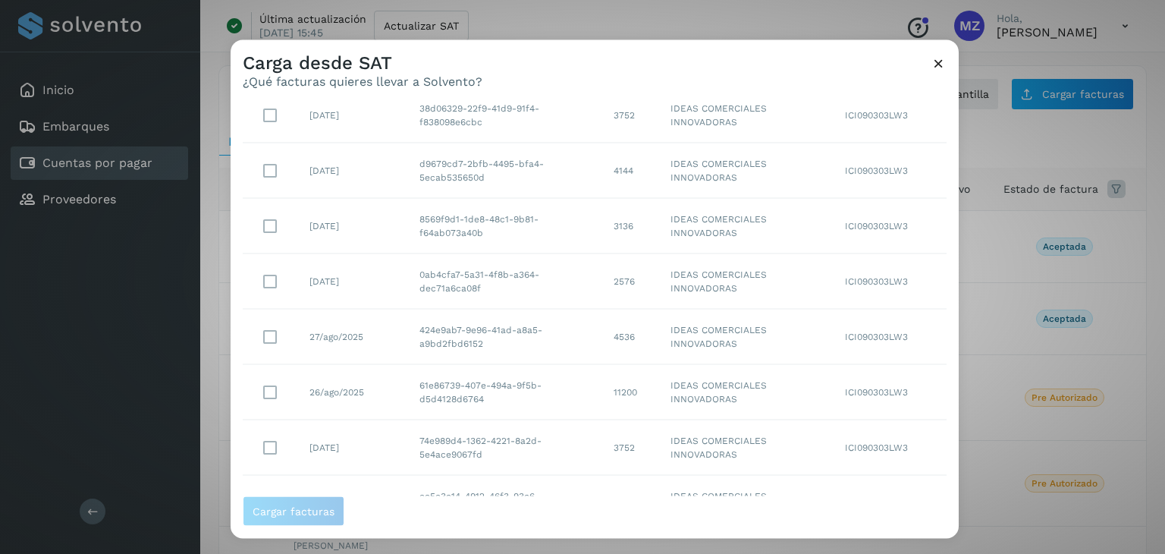
scroll to position [277, 0]
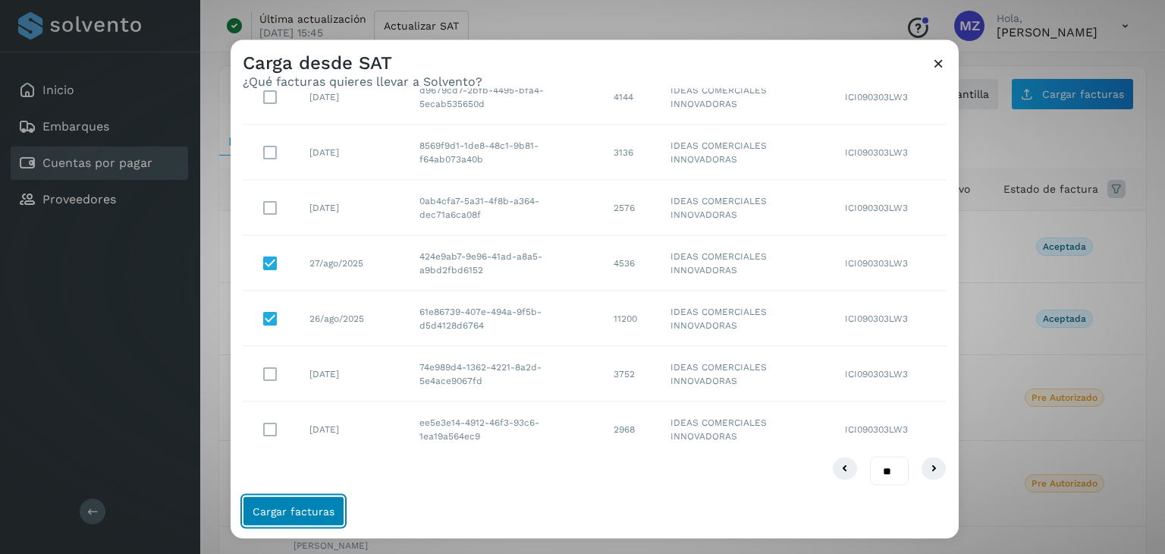
click at [327, 514] on span "Cargar facturas" at bounding box center [293, 511] width 82 height 11
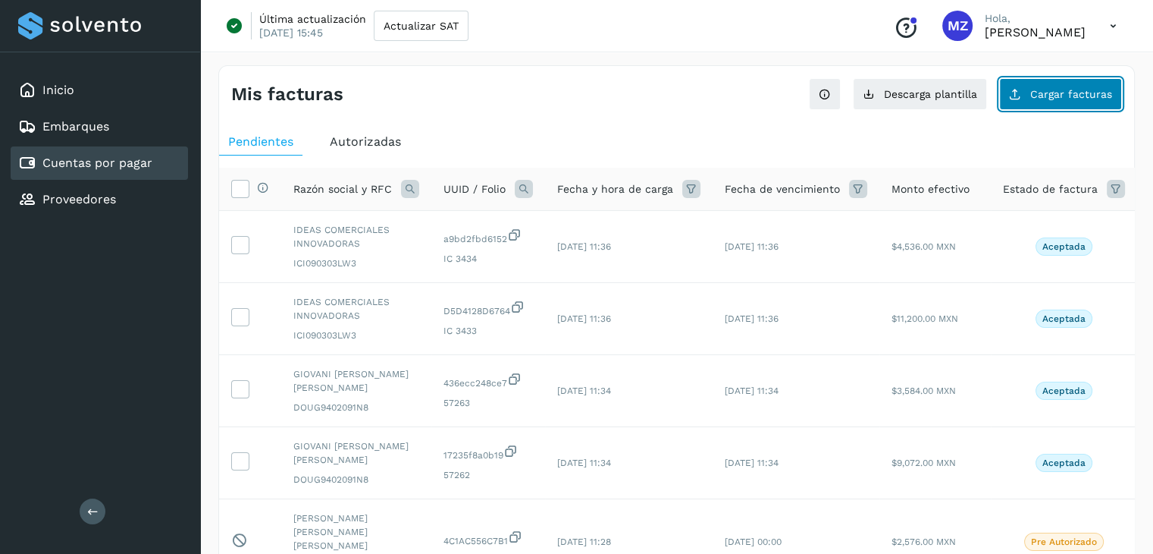
click at [1099, 102] on button "Cargar facturas" at bounding box center [1060, 94] width 123 height 32
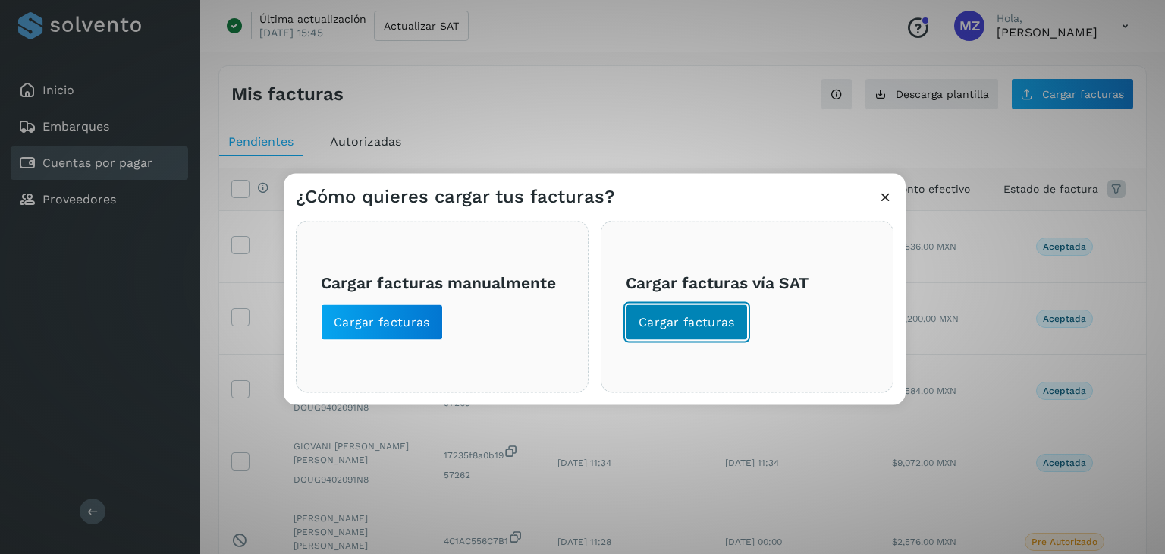
click at [698, 331] on button "Cargar facturas" at bounding box center [687, 322] width 122 height 36
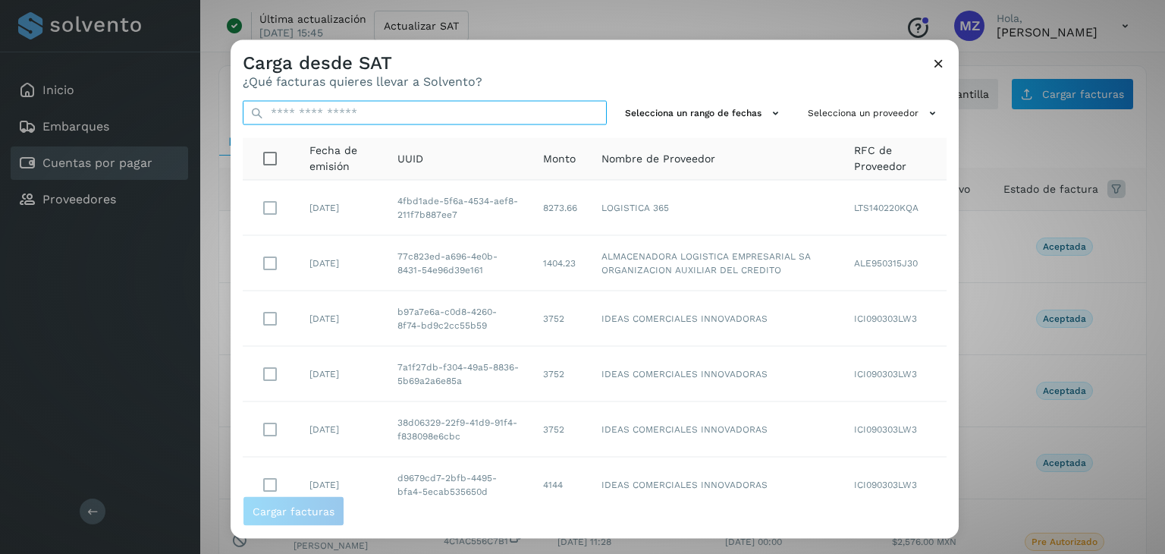
click at [445, 115] on input "text" at bounding box center [425, 113] width 364 height 24
type input "*"
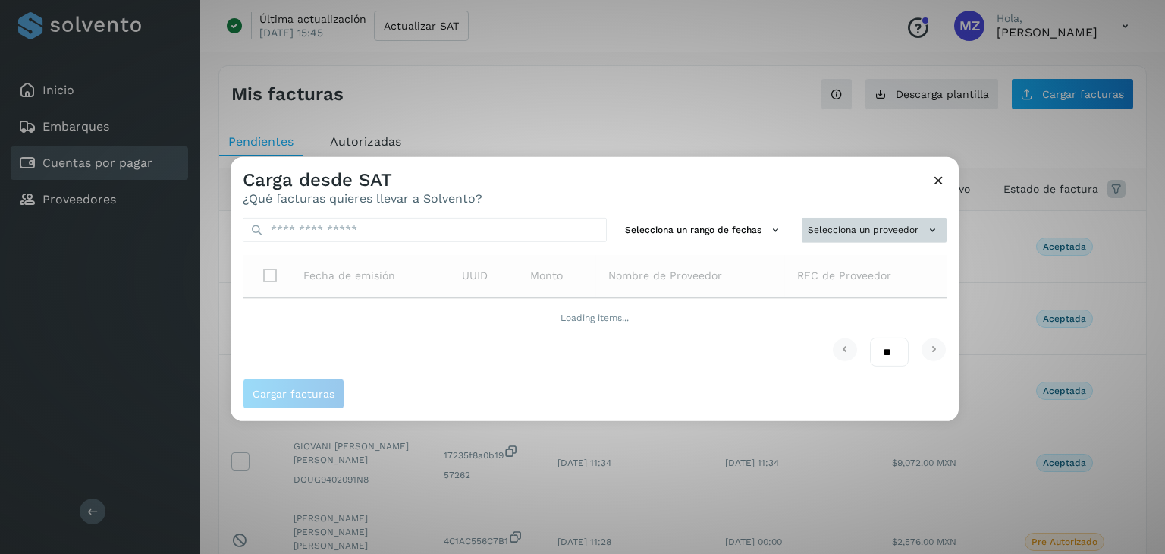
click at [892, 225] on button "Selecciona un proveedor" at bounding box center [873, 230] width 145 height 25
click at [817, 264] on input "text" at bounding box center [848, 260] width 186 height 24
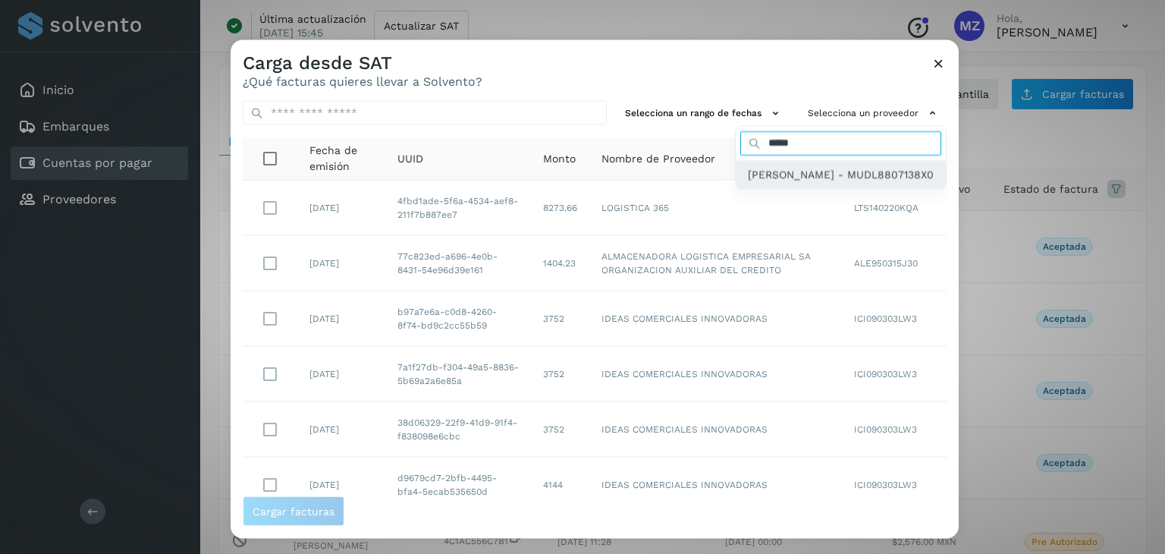
type input "*****"
click at [756, 180] on span "[PERSON_NAME] - MUDL8807138X0" at bounding box center [841, 173] width 186 height 17
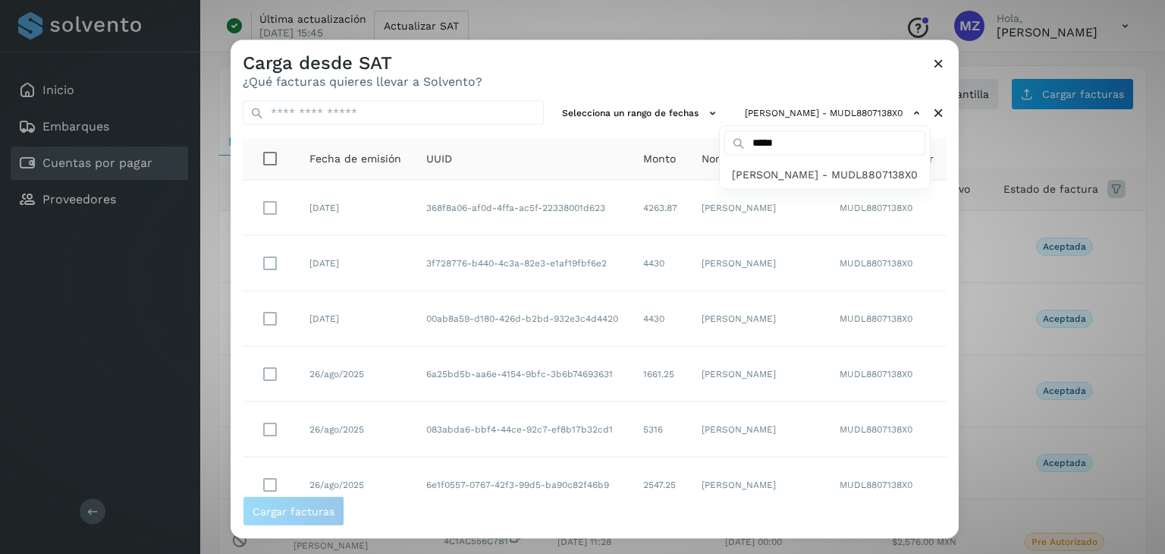
drag, startPoint x: 950, startPoint y: 213, endPoint x: 957, endPoint y: 343, distance: 129.8
click at [957, 343] on div at bounding box center [813, 317] width 1165 height 554
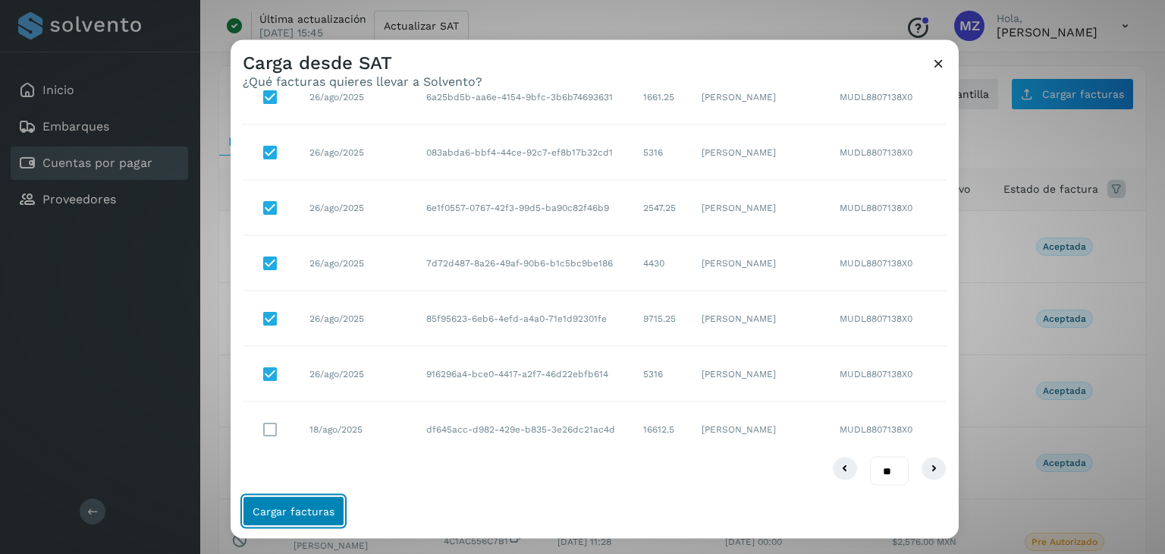
click at [302, 516] on span "Cargar facturas" at bounding box center [293, 511] width 82 height 11
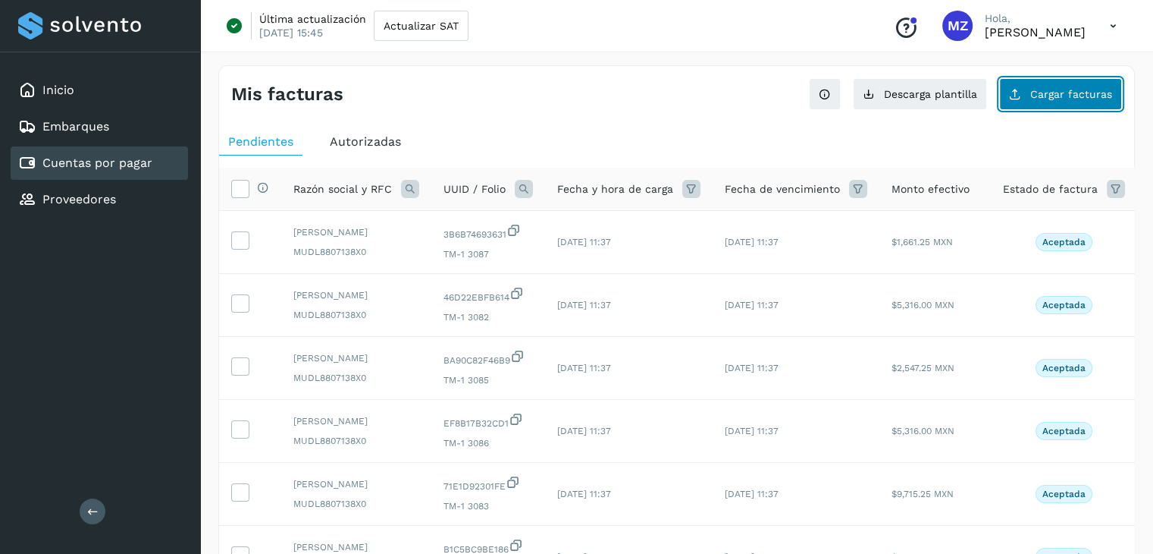
click at [1068, 98] on span "Cargar facturas" at bounding box center [1071, 94] width 82 height 11
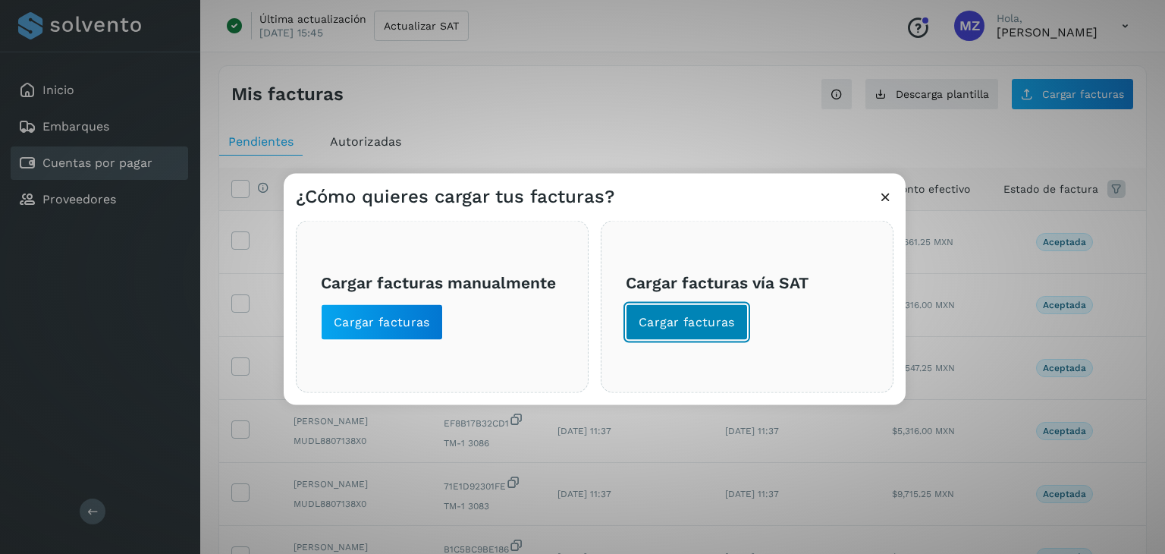
click at [695, 331] on button "Cargar facturas" at bounding box center [687, 322] width 122 height 36
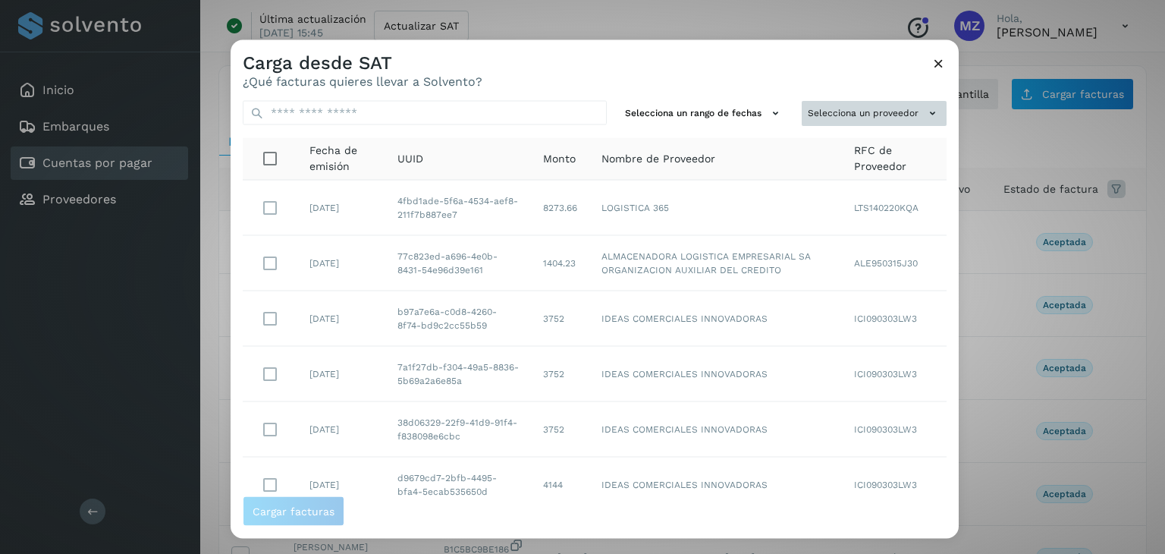
click at [873, 101] on button "Selecciona un proveedor" at bounding box center [873, 113] width 145 height 25
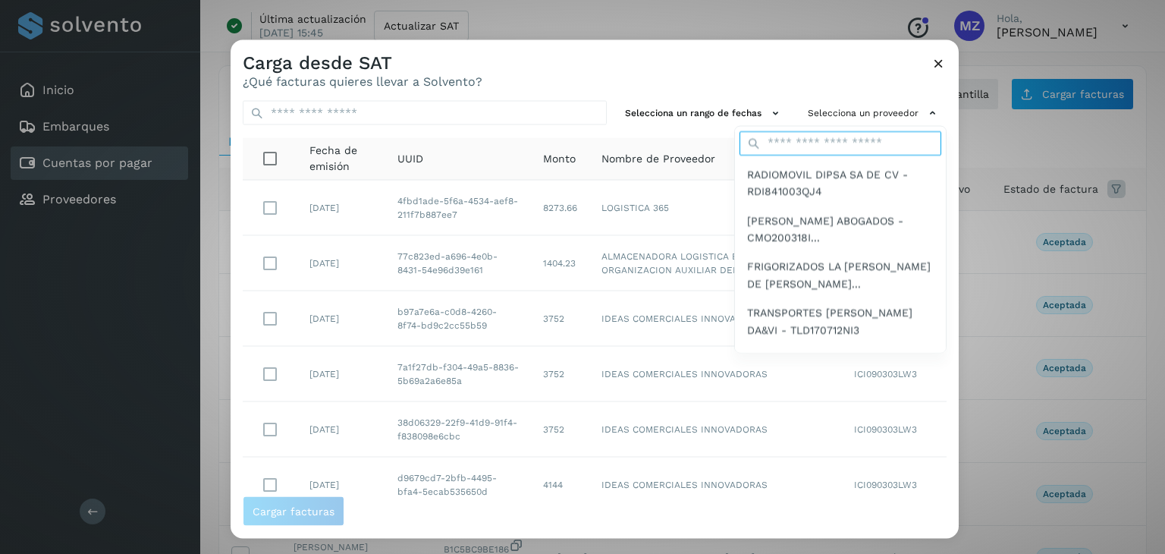
click at [828, 145] on input "text" at bounding box center [840, 142] width 202 height 24
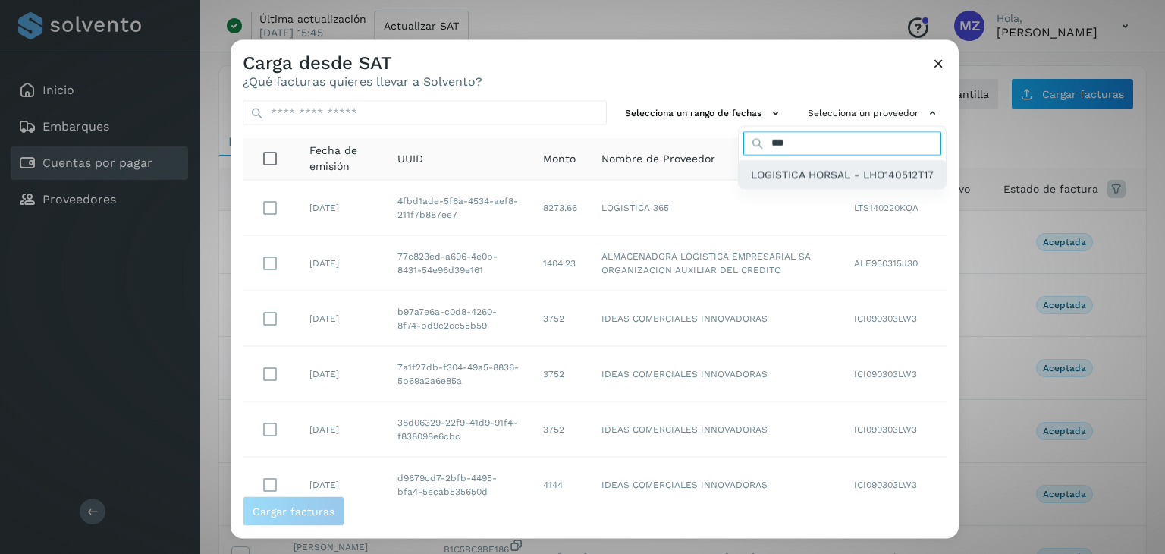
type input "***"
click at [838, 172] on span "LOGISTICA HORSAL - LHO140512T17" at bounding box center [842, 173] width 183 height 17
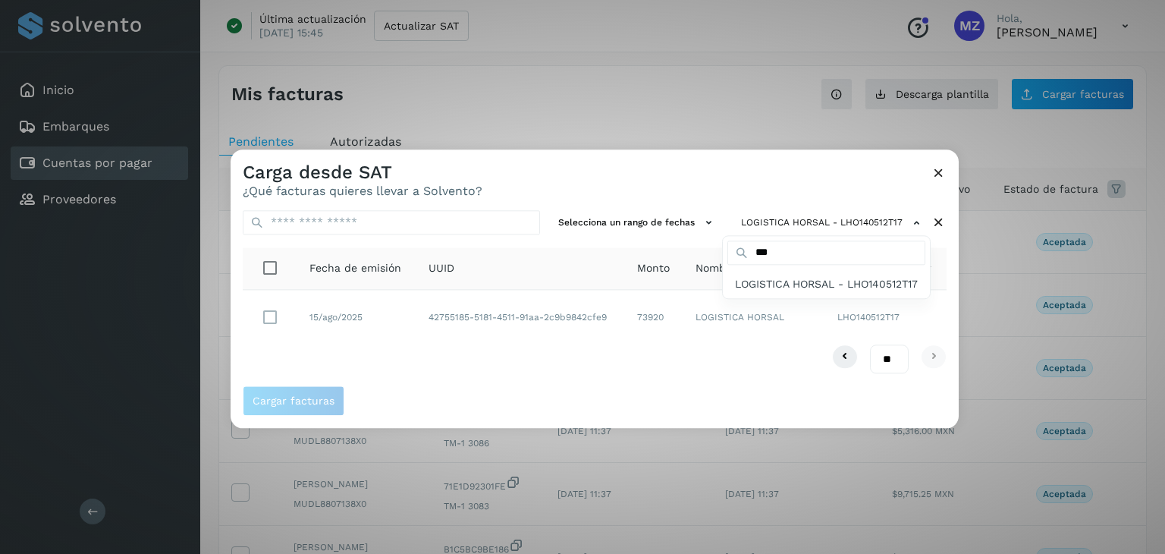
click at [270, 315] on div at bounding box center [813, 426] width 1165 height 554
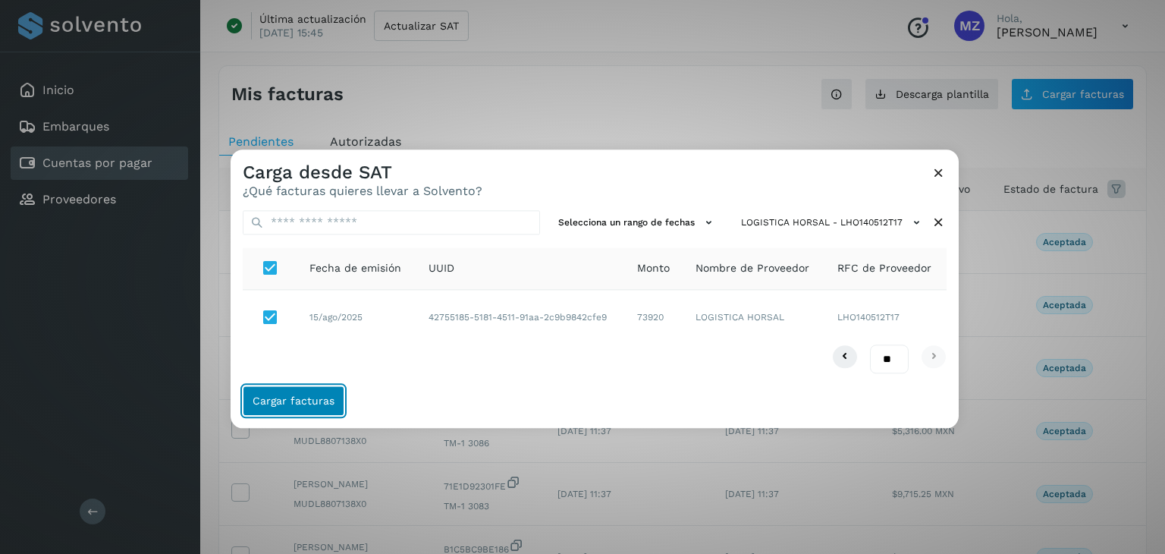
click at [270, 407] on button "Cargar facturas" at bounding box center [294, 401] width 102 height 30
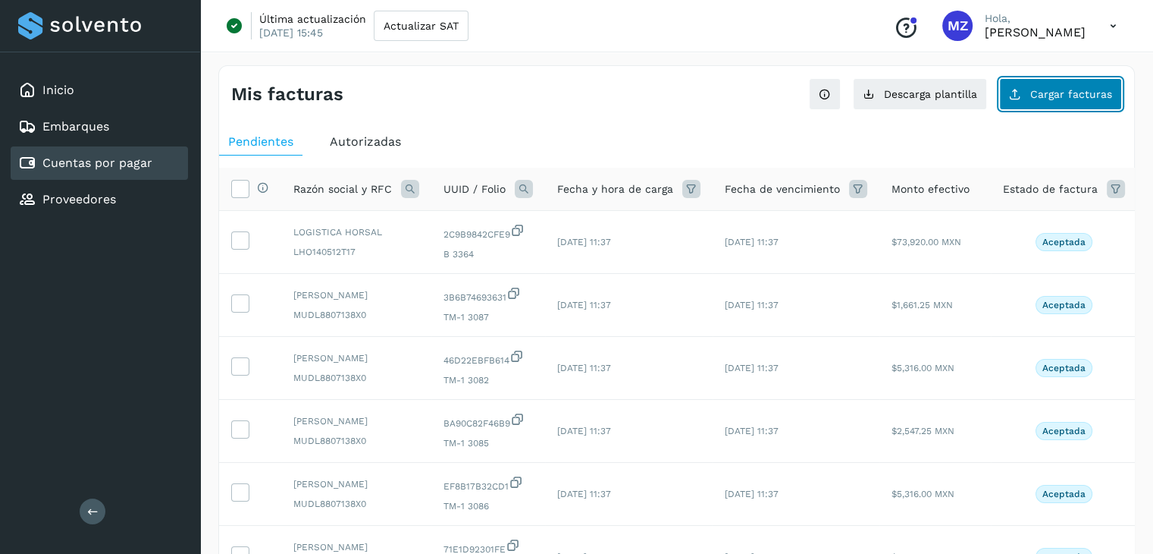
click at [1038, 100] on button "Cargar facturas" at bounding box center [1060, 94] width 123 height 32
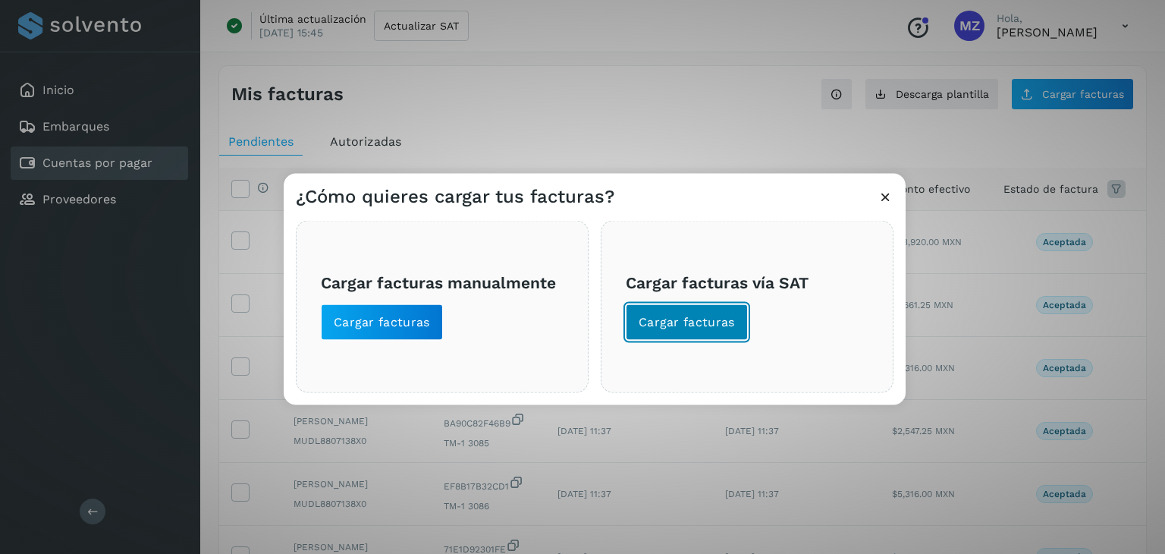
click at [645, 328] on span "Cargar facturas" at bounding box center [686, 322] width 96 height 17
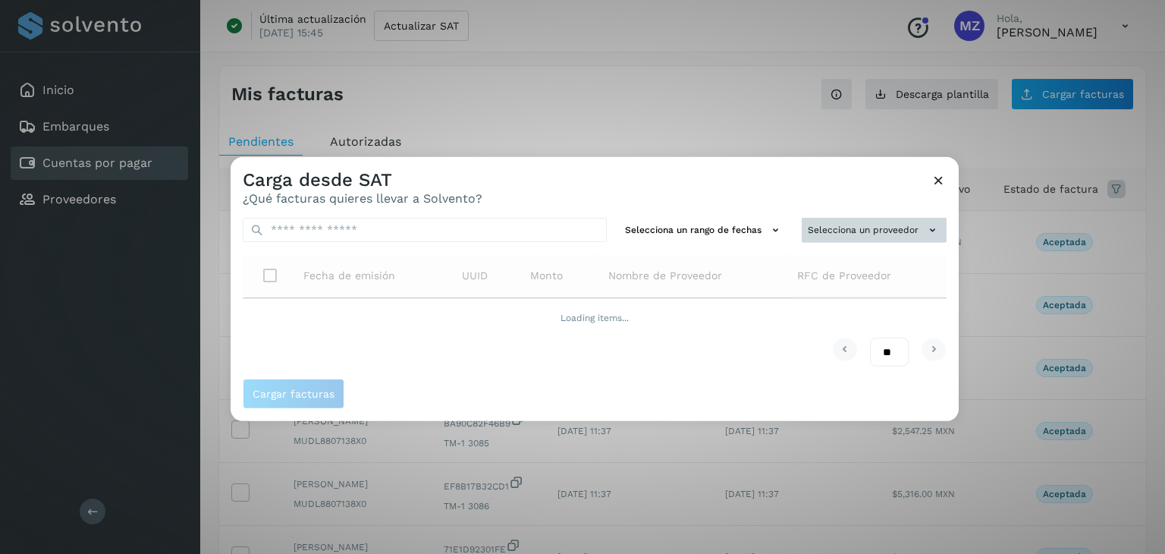
click at [860, 234] on button "Selecciona un proveedor" at bounding box center [873, 230] width 145 height 25
click at [804, 265] on input "text" at bounding box center [848, 260] width 186 height 24
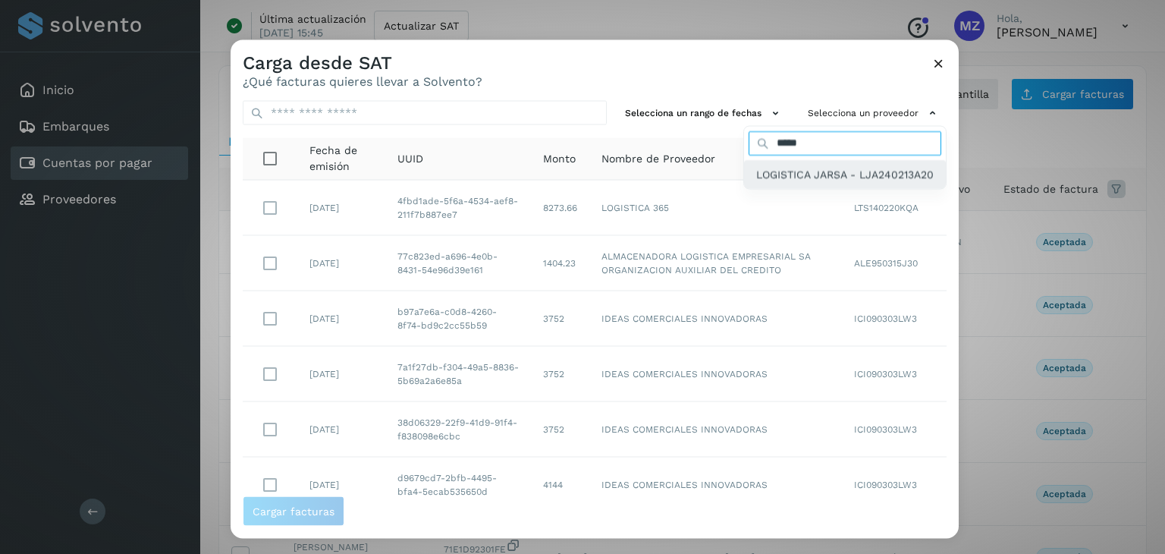
type input "*****"
click at [811, 171] on span "LOGISTICA JARSA - LJA240213A20" at bounding box center [844, 173] width 177 height 17
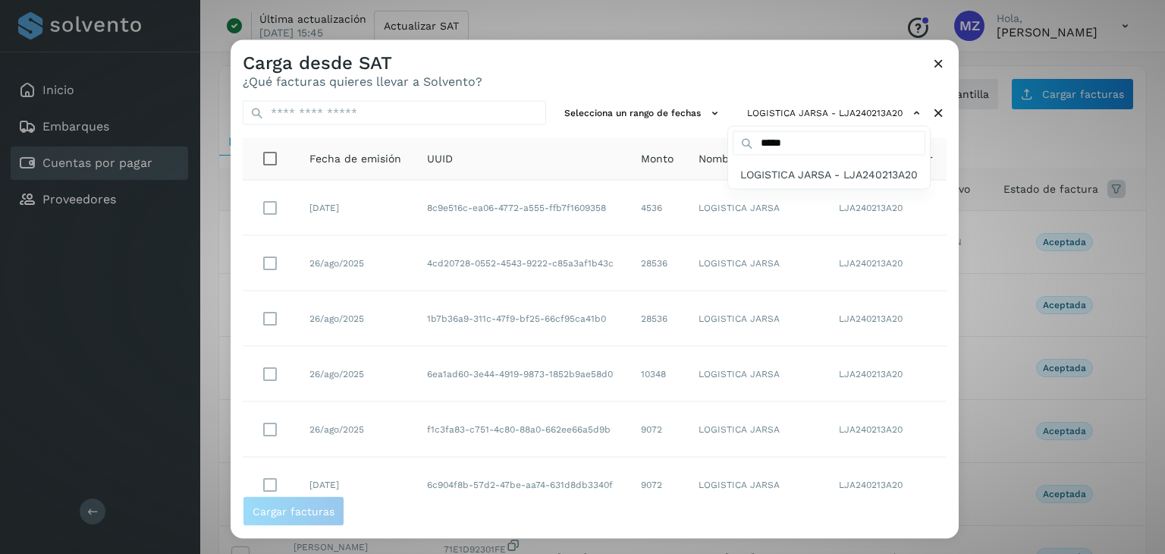
click at [267, 426] on div at bounding box center [813, 317] width 1165 height 554
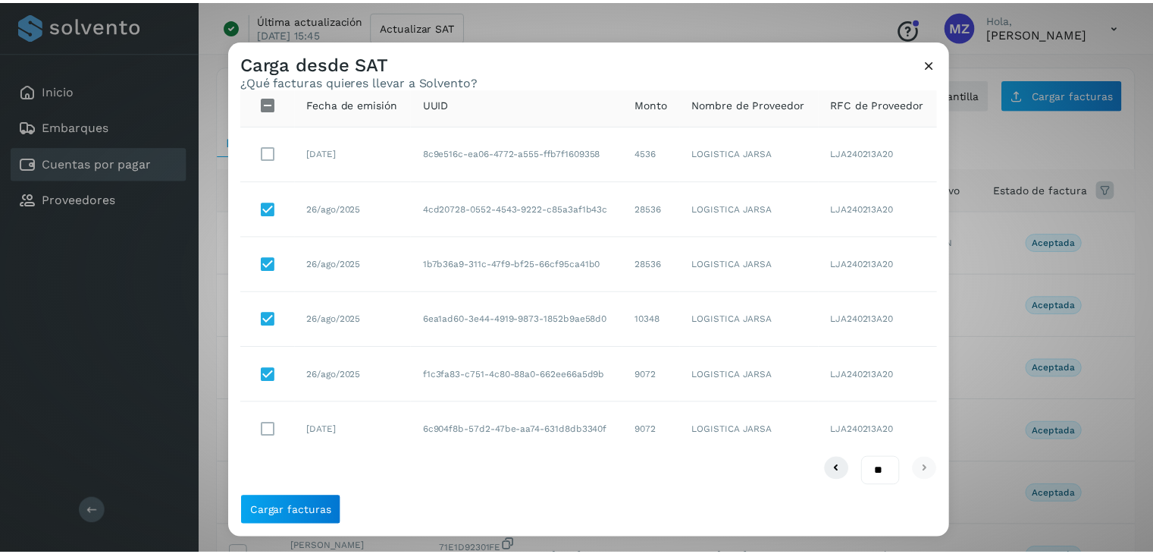
scroll to position [56, 0]
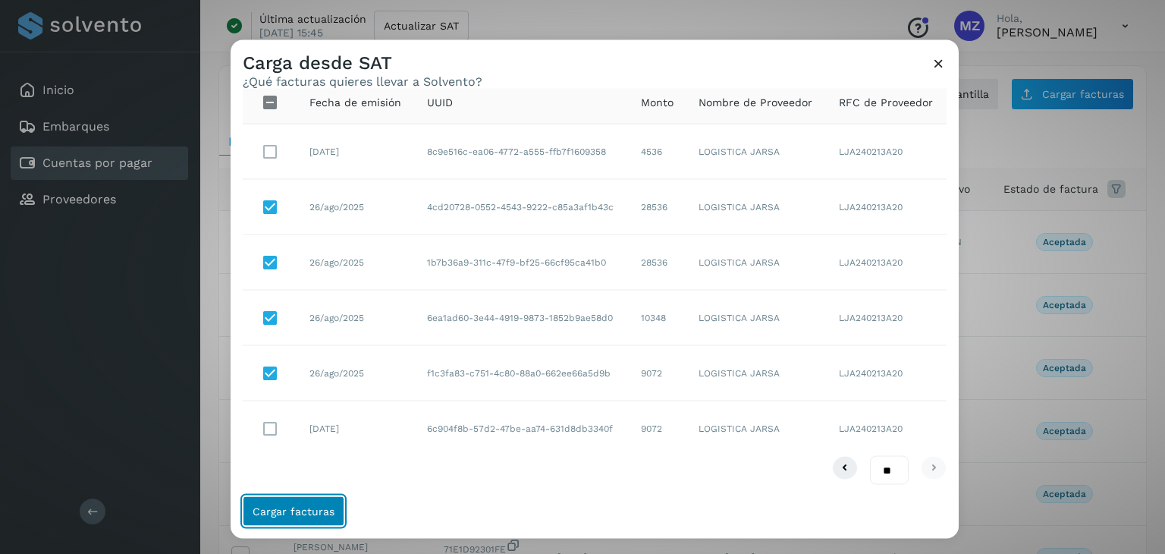
click at [296, 501] on button "Cargar facturas" at bounding box center [294, 511] width 102 height 30
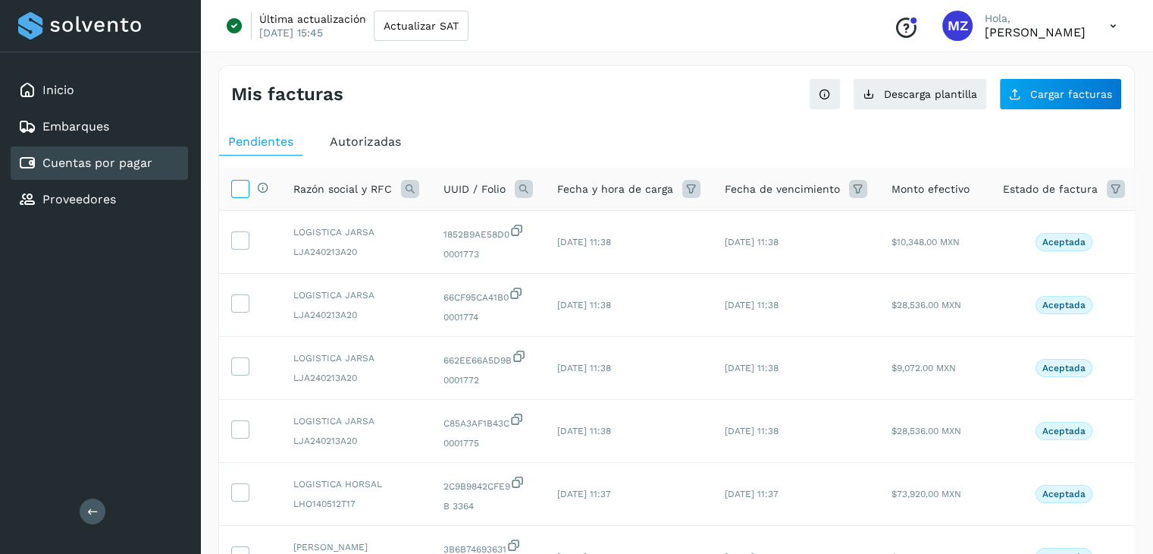
click at [233, 187] on icon at bounding box center [240, 188] width 16 height 16
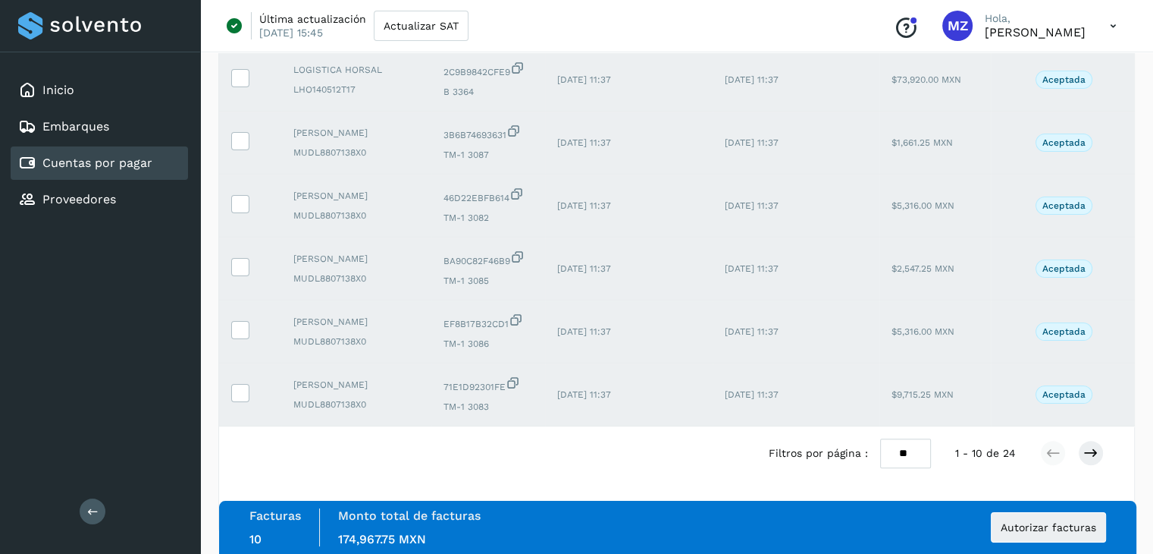
scroll to position [428, 0]
click at [904, 452] on select "** ** **" at bounding box center [905, 453] width 51 height 30
select select "**"
click at [880, 438] on select "** ** **" at bounding box center [905, 453] width 51 height 30
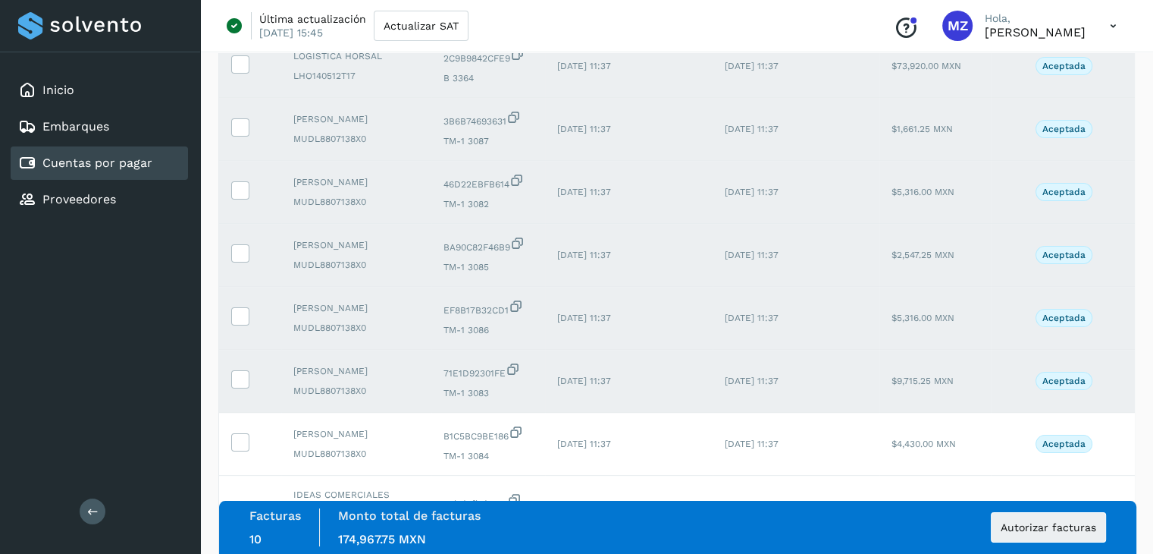
scroll to position [0, 0]
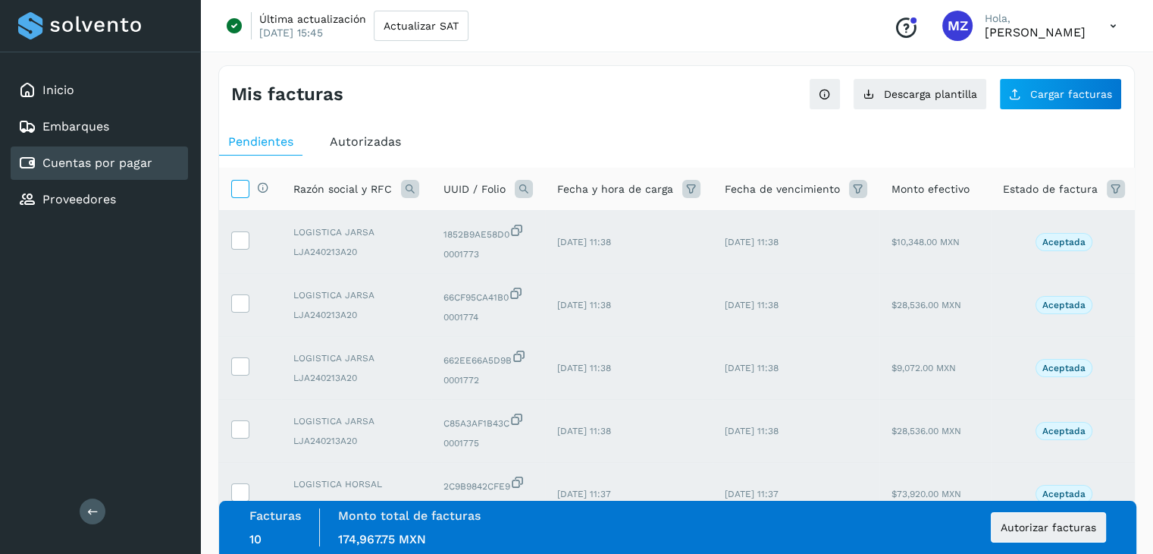
click at [231, 180] on label at bounding box center [240, 189] width 18 height 18
click at [240, 190] on icon at bounding box center [240, 188] width 16 height 16
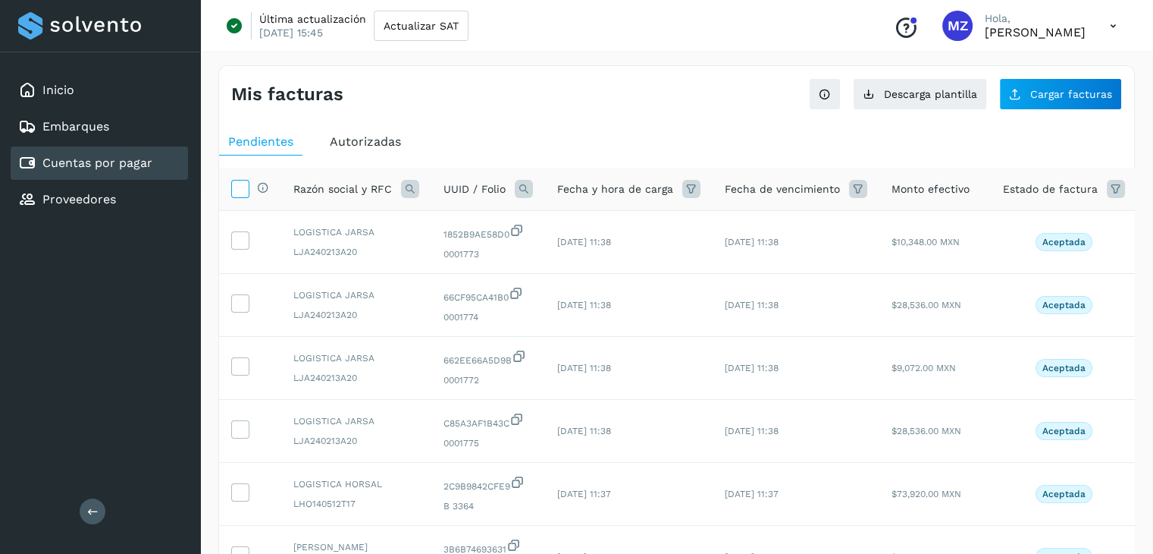
click at [240, 190] on icon at bounding box center [240, 188] width 16 height 16
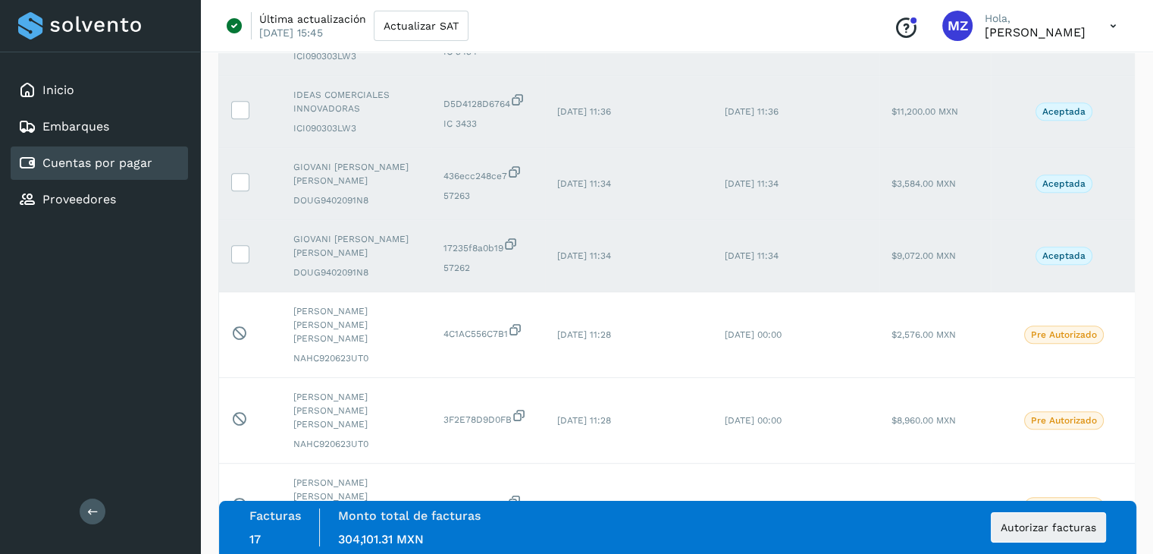
scroll to position [1416, 0]
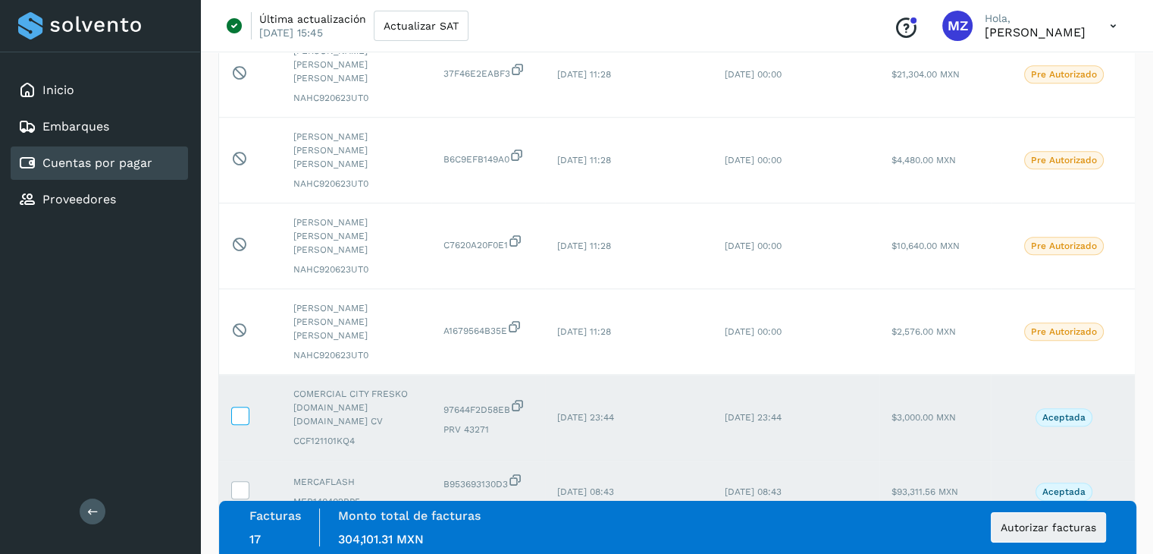
click at [243, 406] on icon at bounding box center [240, 414] width 16 height 16
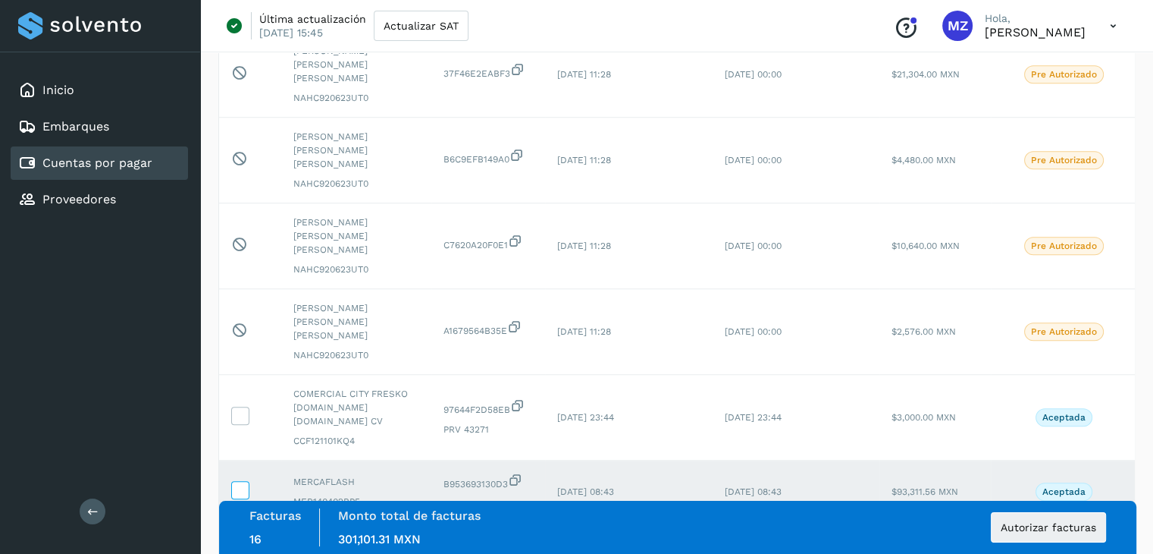
click at [240, 481] on icon at bounding box center [240, 489] width 16 height 16
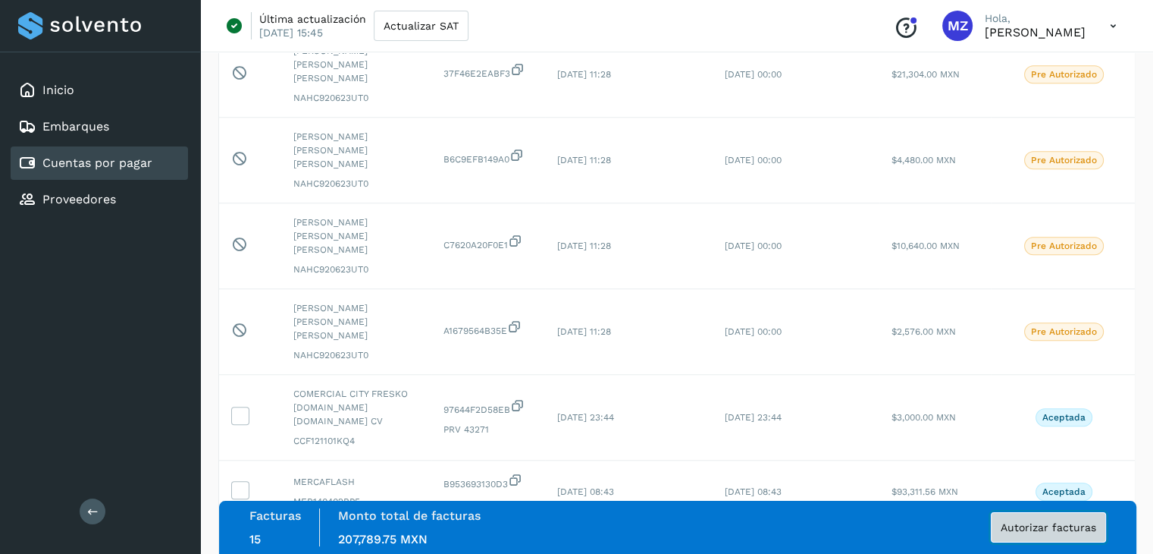
click at [1068, 527] on span "Autorizar facturas" at bounding box center [1049, 527] width 96 height 11
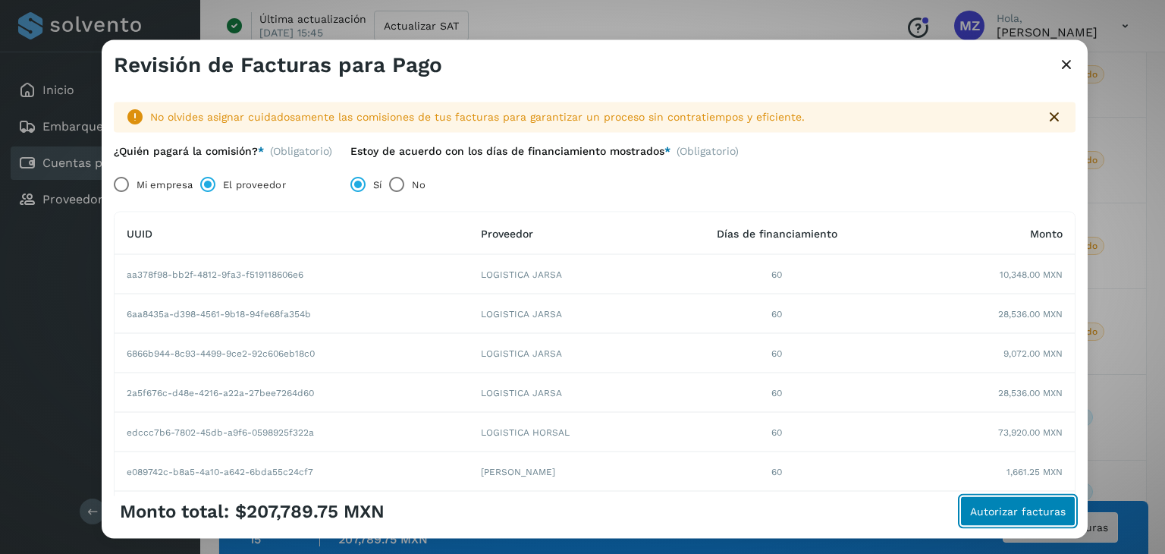
click at [1005, 514] on span "Autorizar facturas" at bounding box center [1018, 511] width 96 height 11
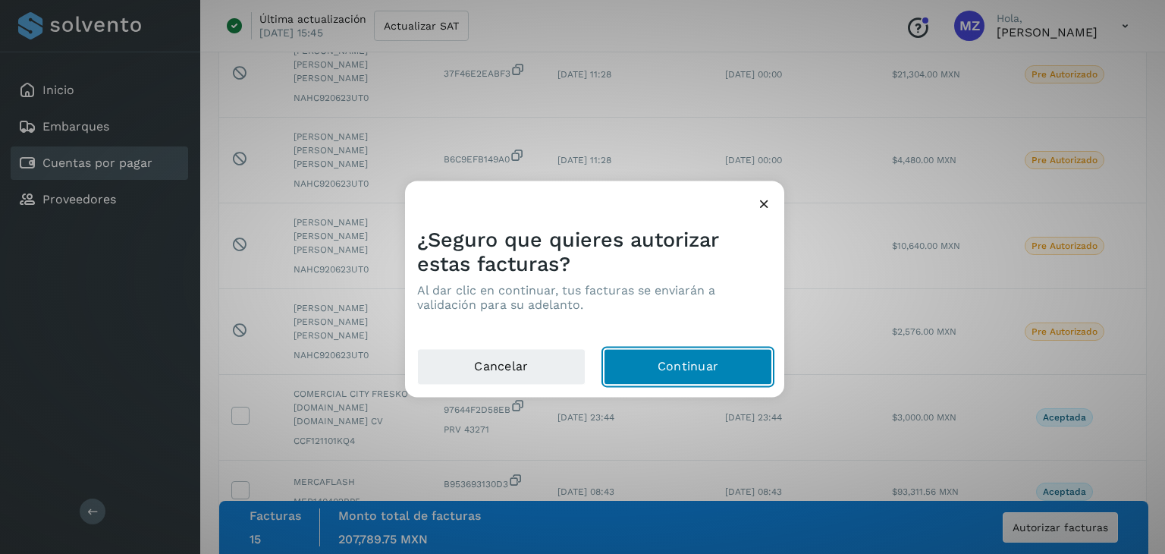
click at [708, 361] on button "Continuar" at bounding box center [688, 367] width 168 height 36
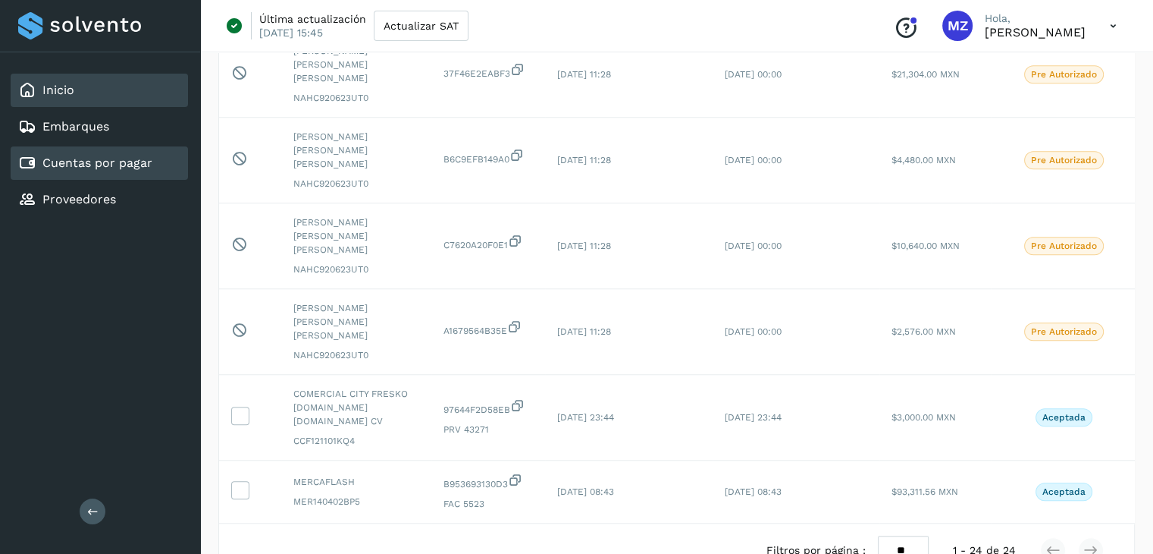
click at [143, 83] on div "Inicio" at bounding box center [99, 90] width 177 height 33
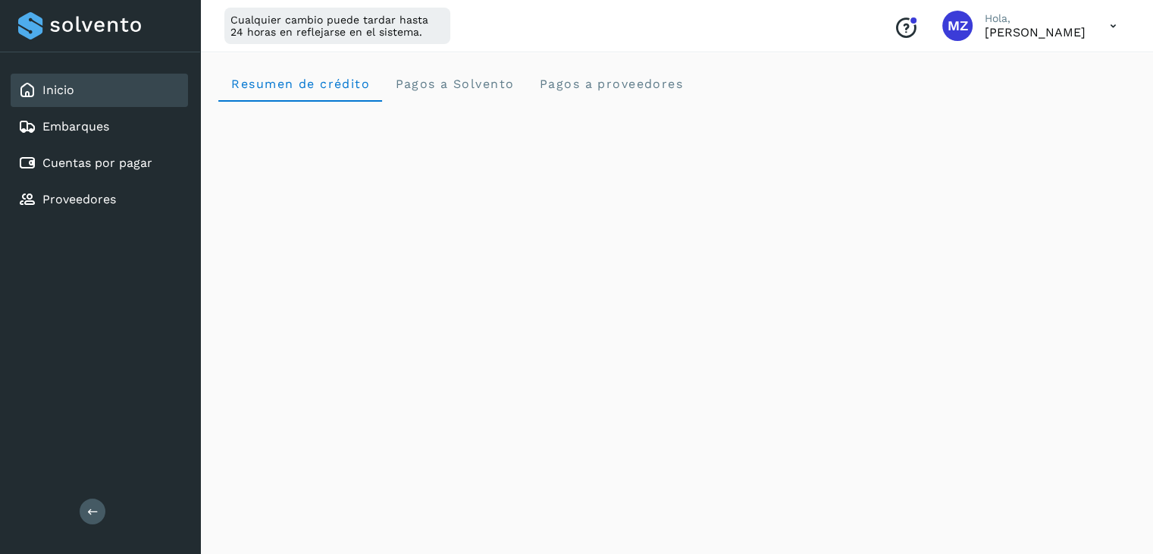
click at [1107, 26] on icon at bounding box center [1113, 26] width 31 height 31
click at [1039, 96] on div "Cerrar sesión" at bounding box center [1038, 97] width 180 height 29
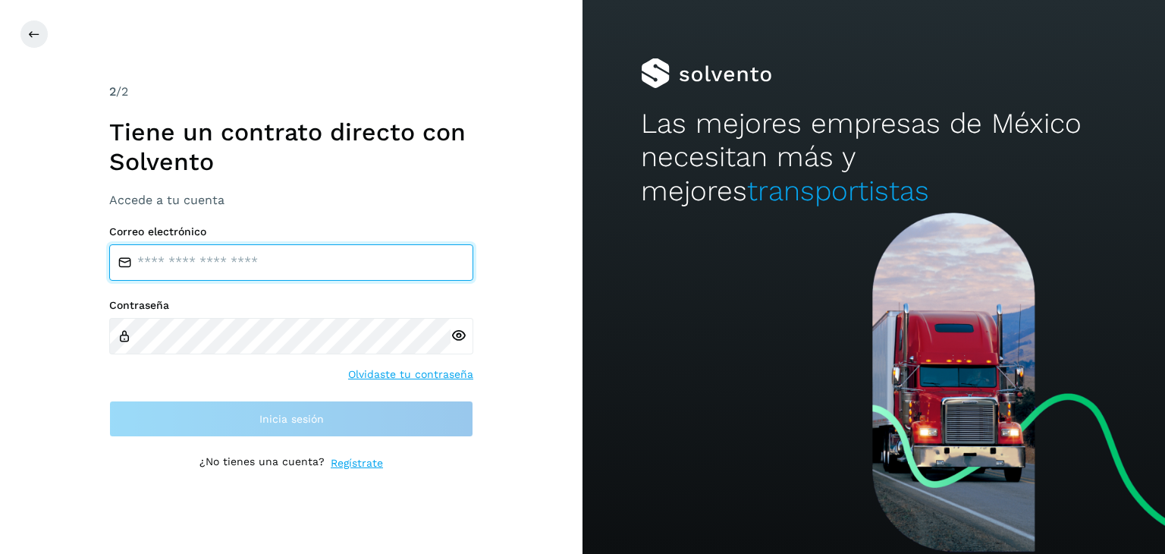
type input "**********"
